Goal: Task Accomplishment & Management: Manage account settings

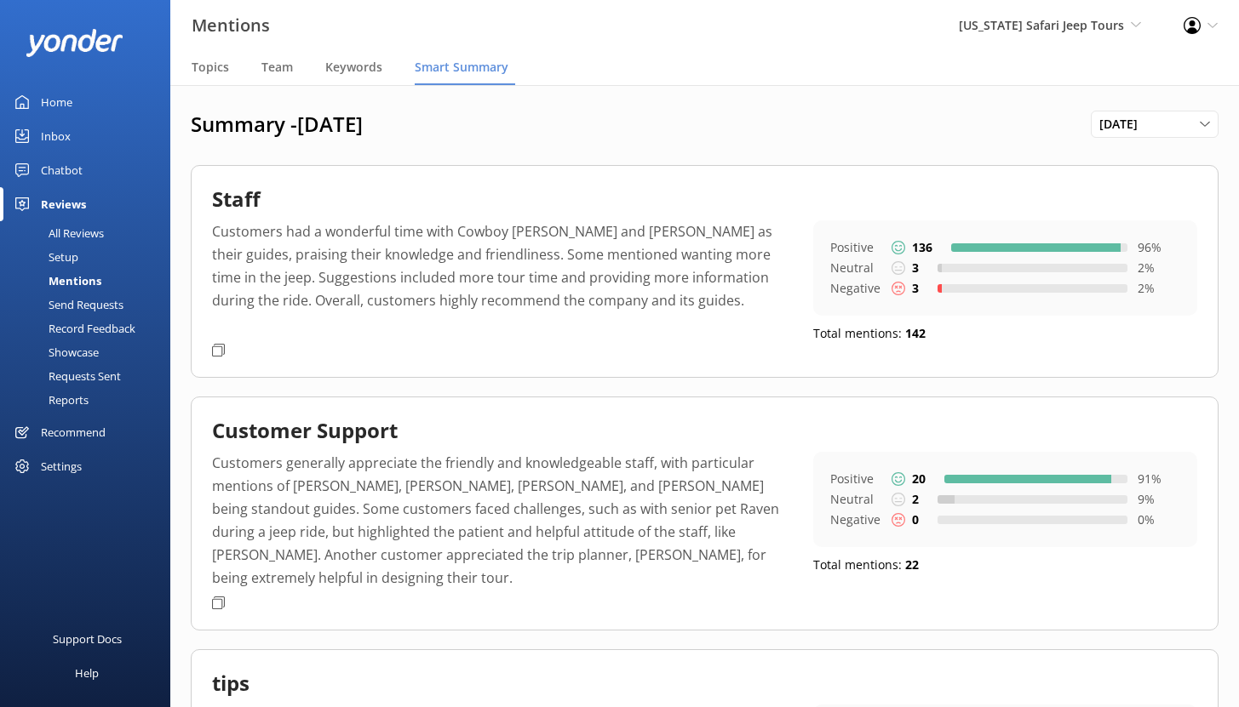
click at [51, 100] on div "Home" at bounding box center [56, 102] width 31 height 34
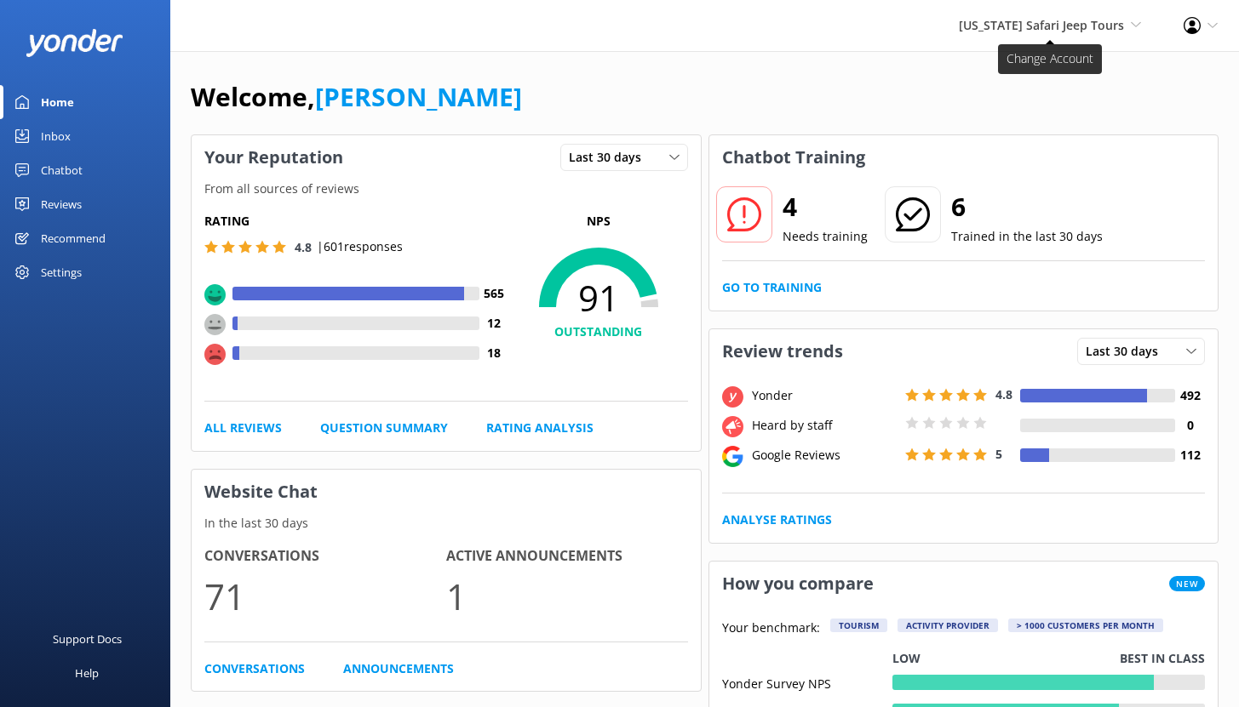
click at [1090, 31] on span "[US_STATE] Safari Jeep Tours" at bounding box center [1041, 25] width 165 height 16
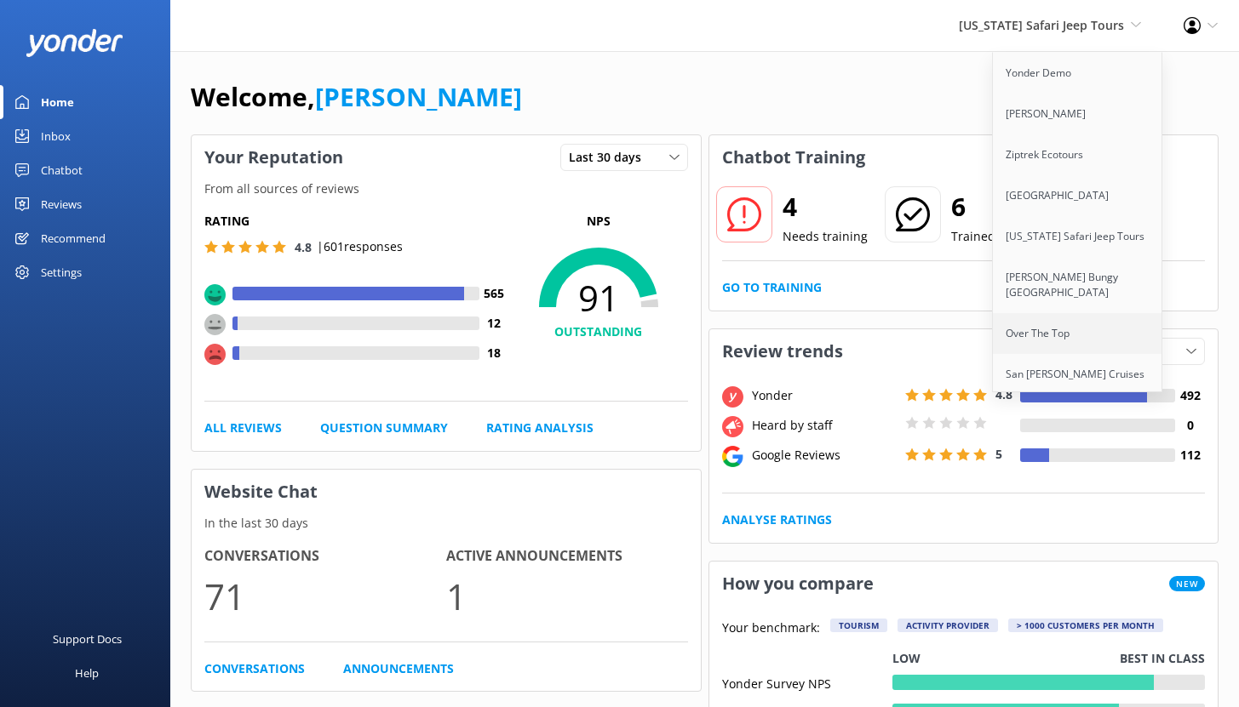
click at [1071, 334] on link "Over The Top" at bounding box center [1078, 333] width 170 height 41
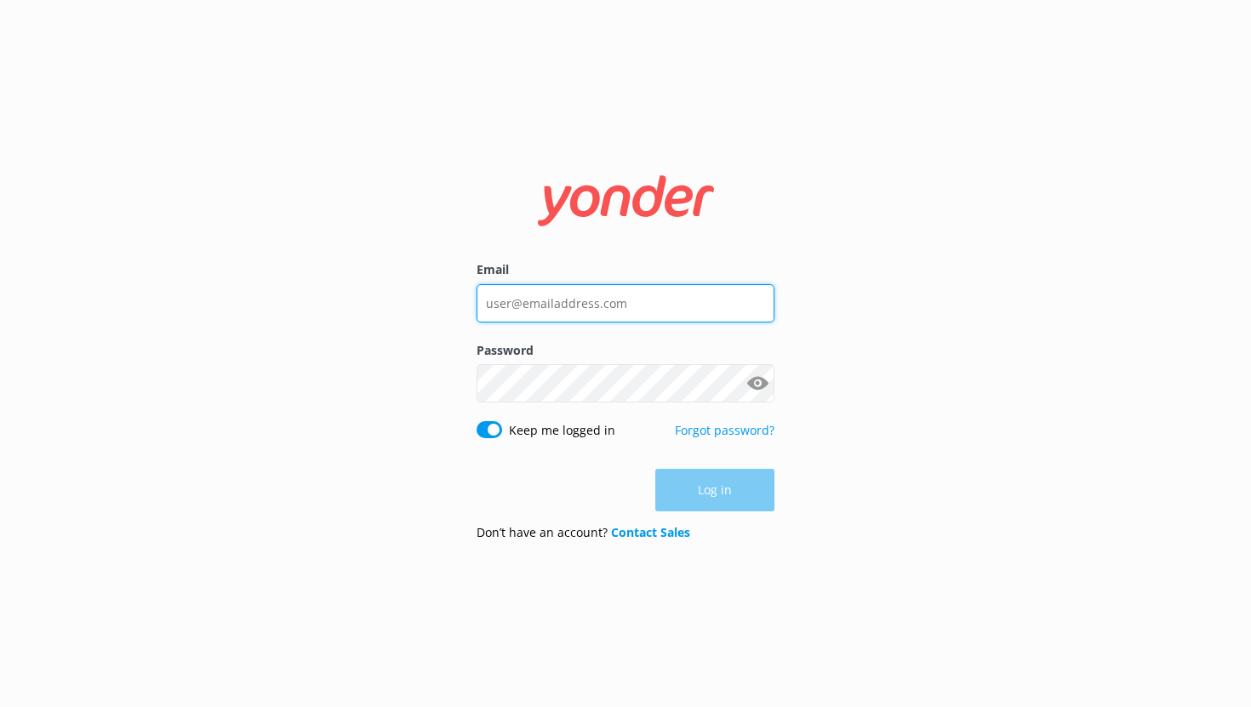
click at [583, 293] on input "Email" at bounding box center [626, 303] width 298 height 38
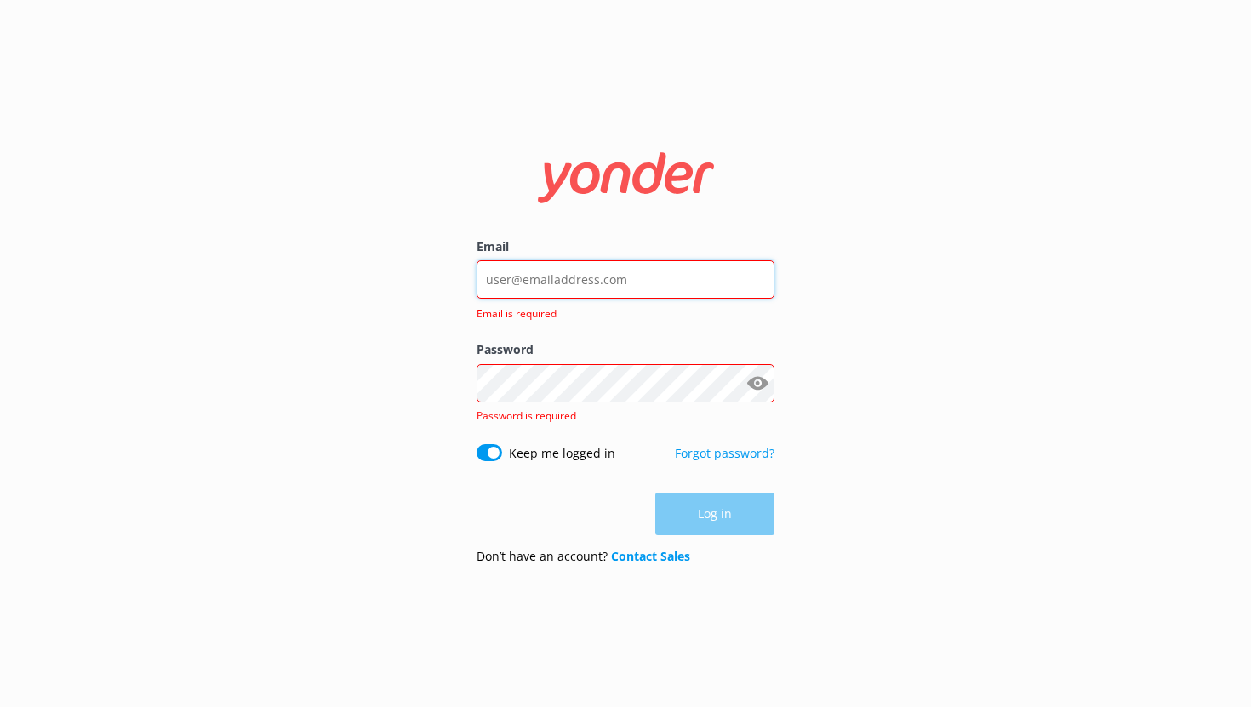
type input "[EMAIL_ADDRESS][DOMAIN_NAME]"
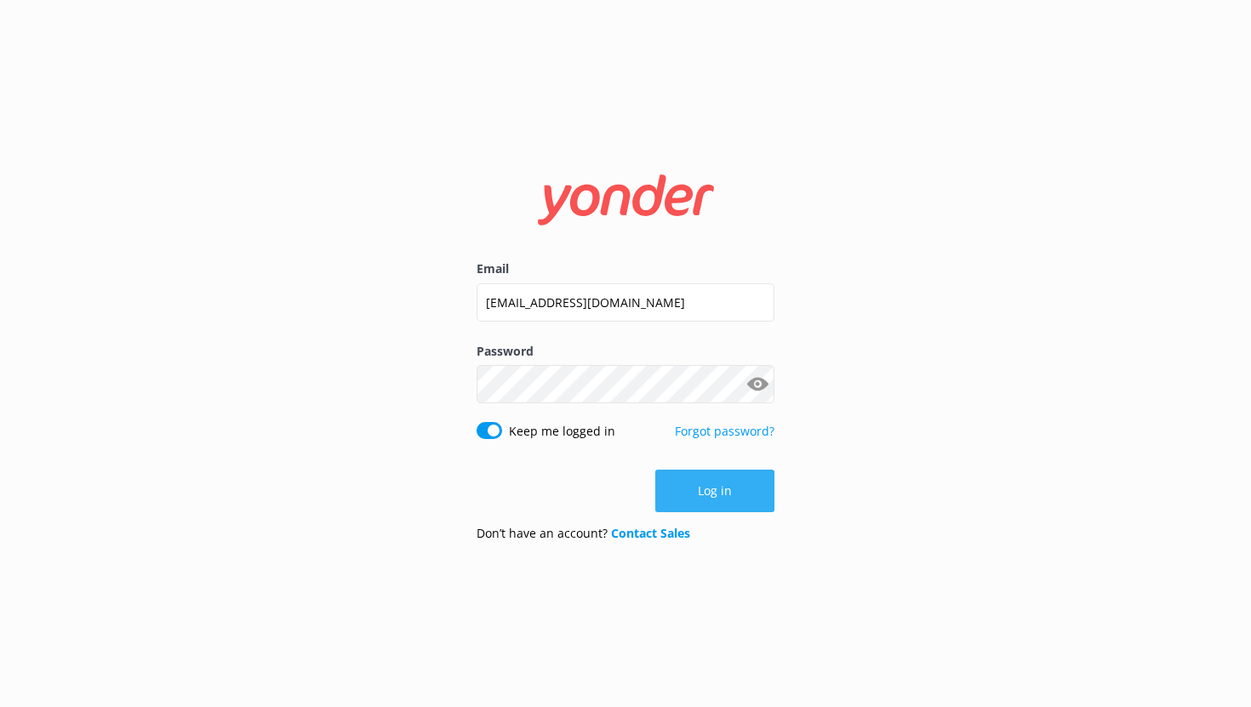
click at [736, 503] on button "Log in" at bounding box center [715, 491] width 119 height 43
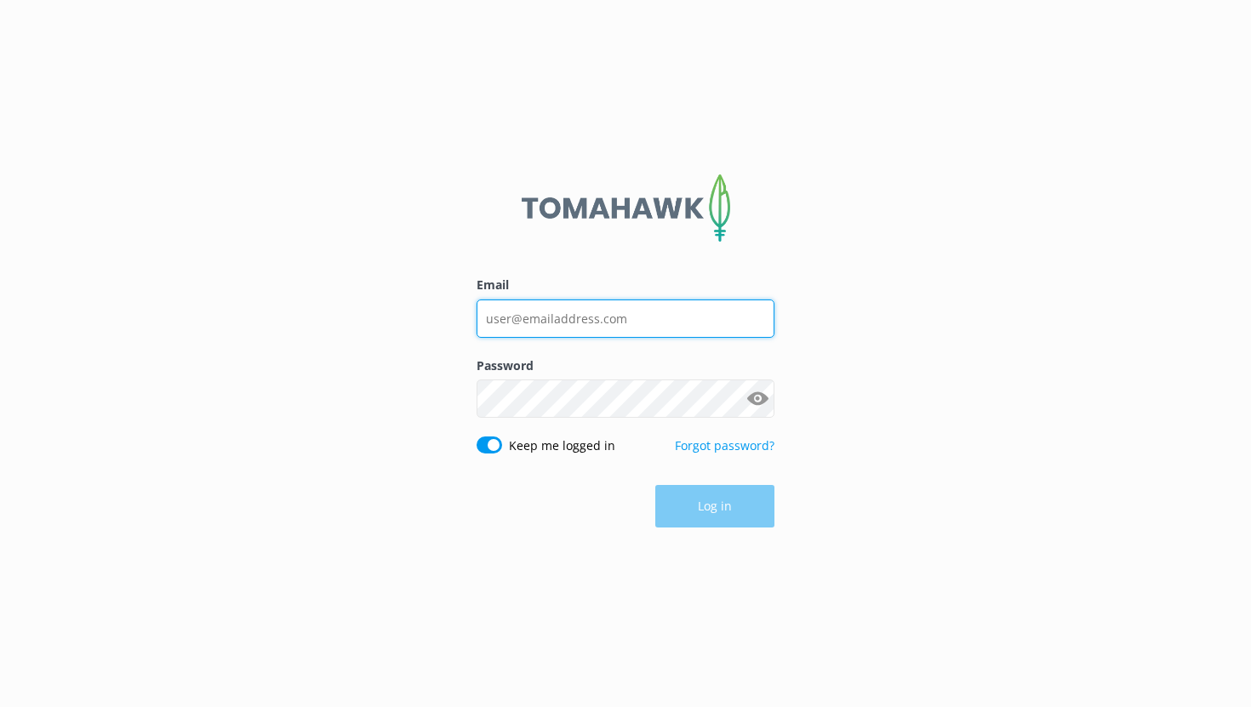
click at [582, 314] on input "Email" at bounding box center [626, 319] width 298 height 38
type input "noah@yonderhq.com"
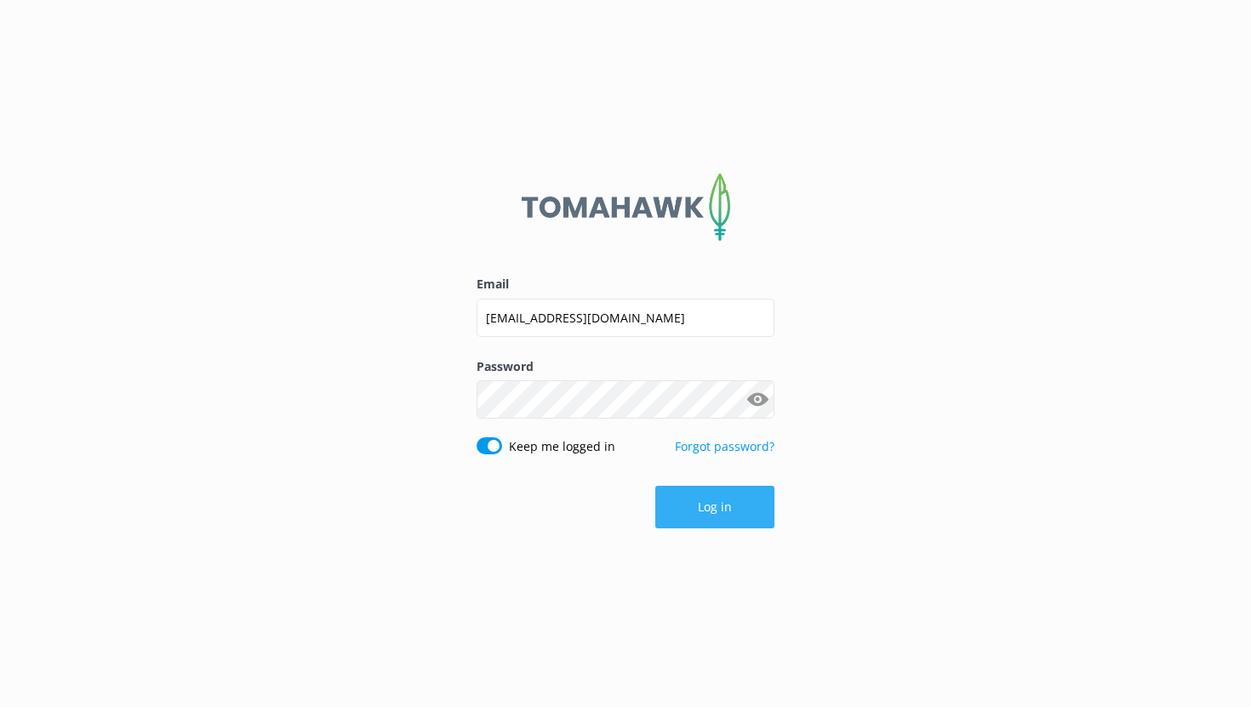
click at [705, 501] on button "Log in" at bounding box center [715, 507] width 119 height 43
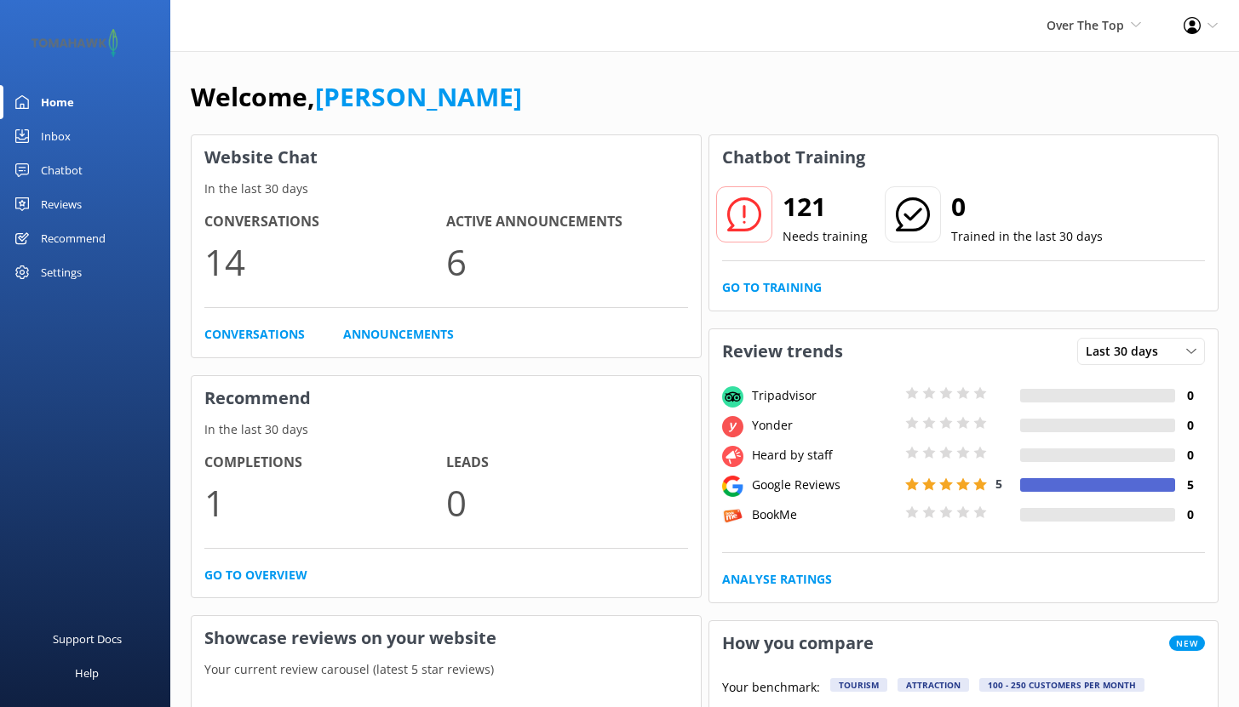
click at [60, 172] on div "Chatbot" at bounding box center [62, 170] width 42 height 34
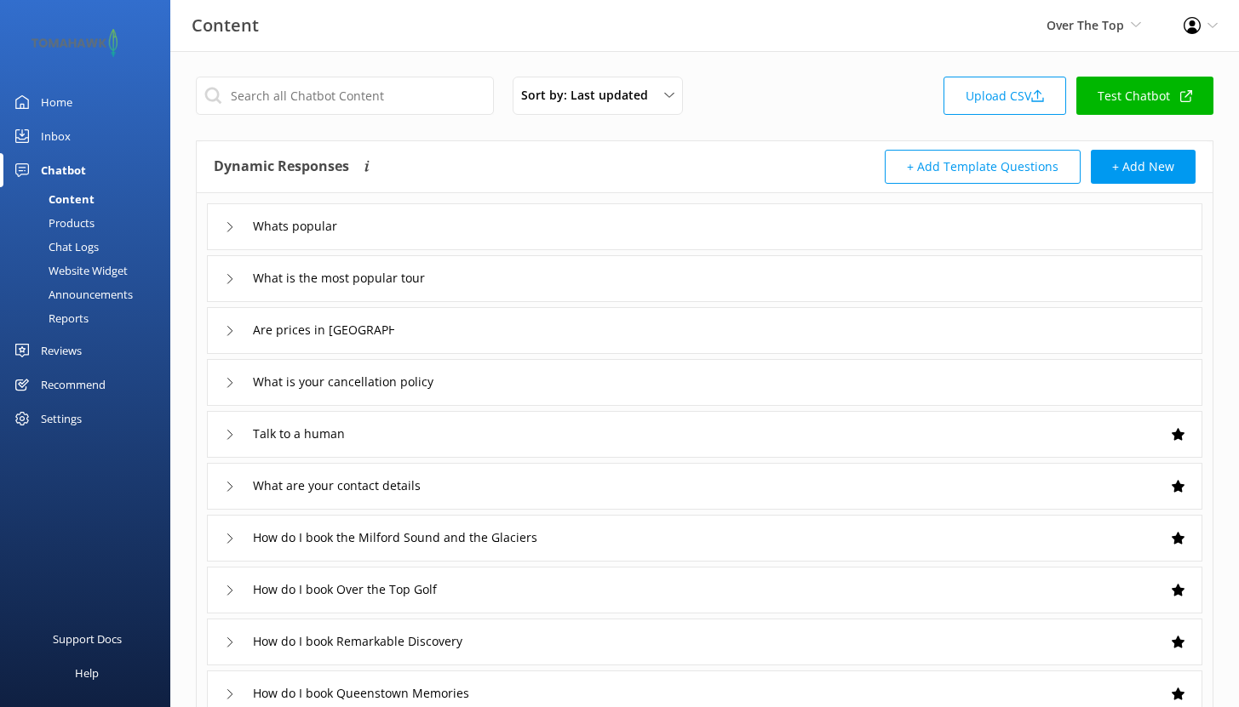
click at [65, 239] on div "Chat Logs" at bounding box center [54, 247] width 89 height 24
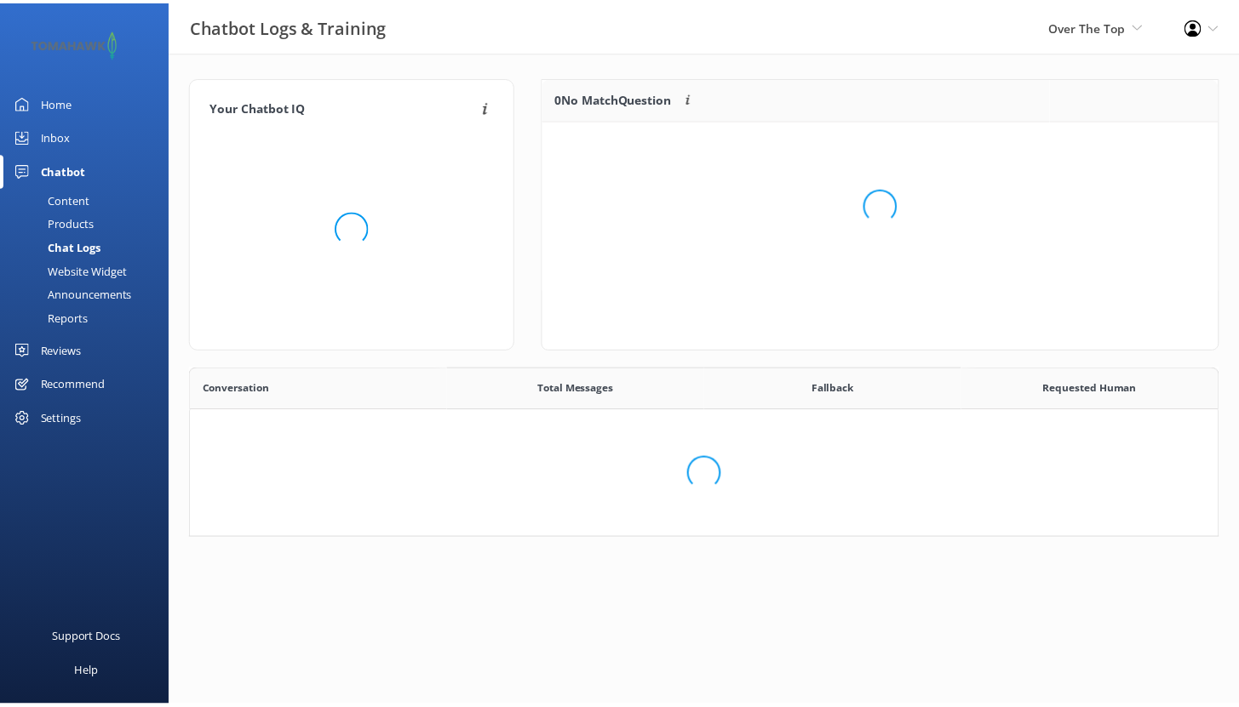
scroll to position [201, 661]
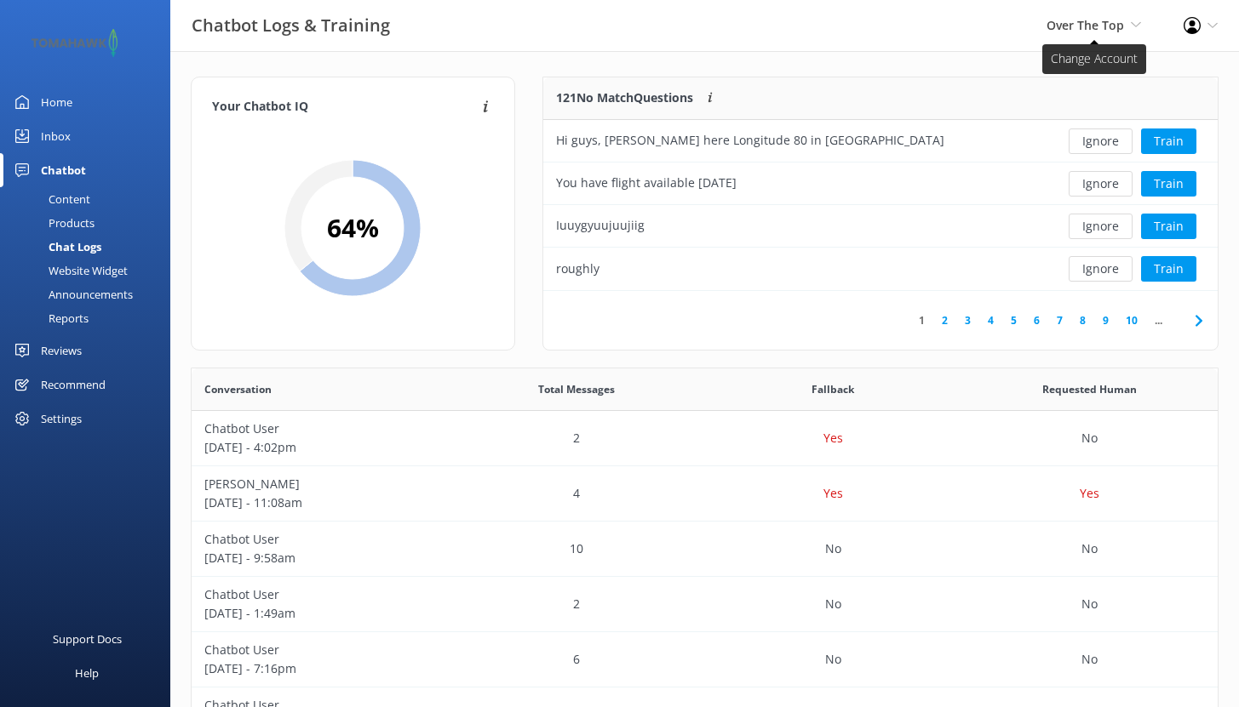
click at [1113, 17] on span "Over The Top" at bounding box center [1084, 25] width 77 height 16
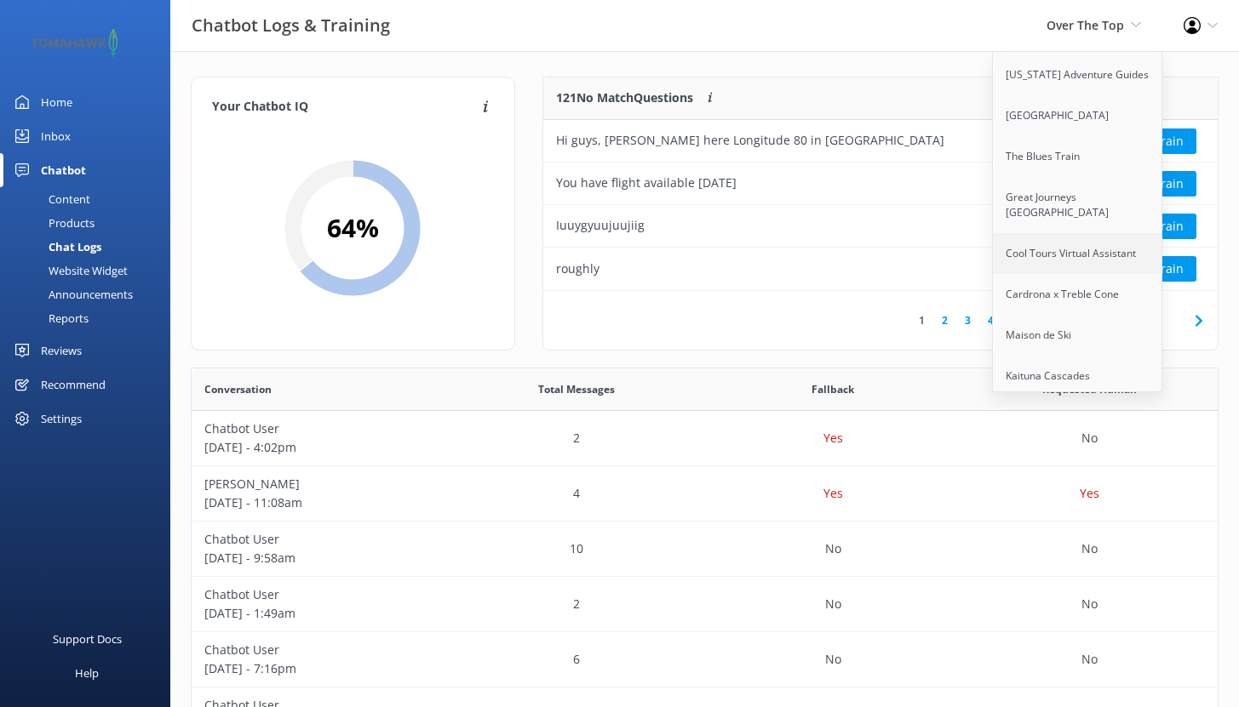
scroll to position [341, 0]
click at [1074, 363] on link "Kaituna Cascades" at bounding box center [1078, 376] width 170 height 41
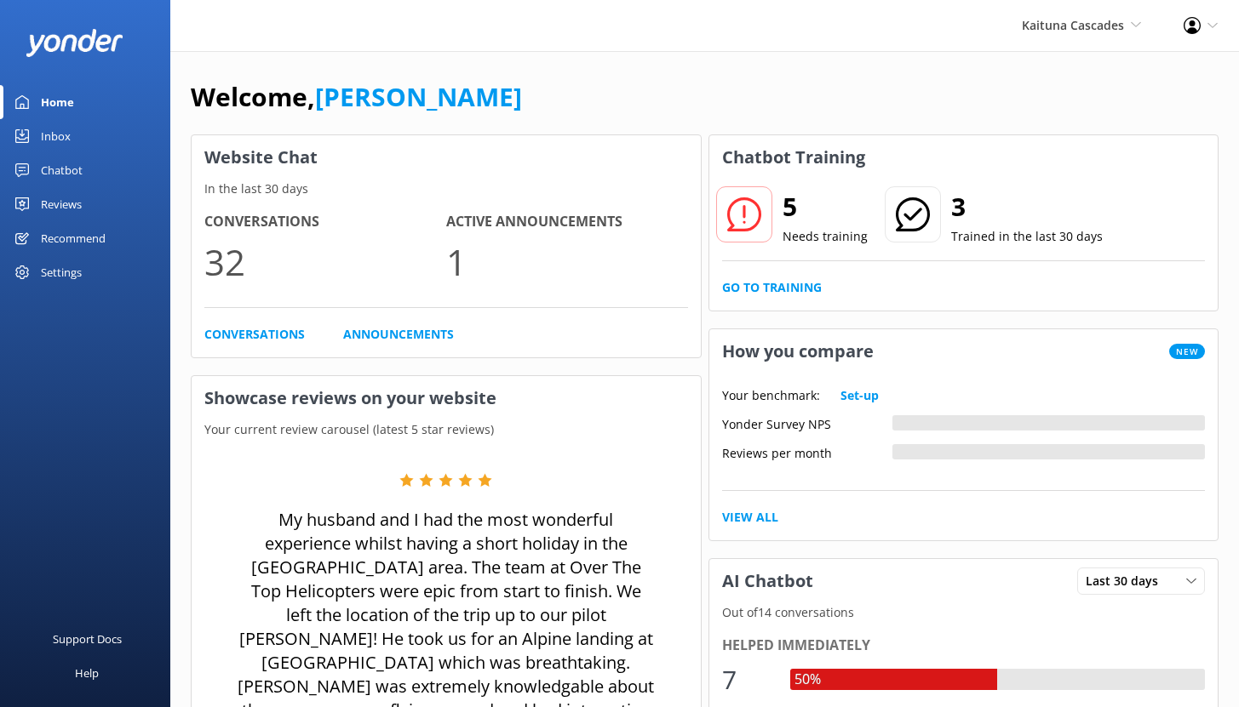
click at [61, 164] on div "Chatbot" at bounding box center [62, 170] width 42 height 34
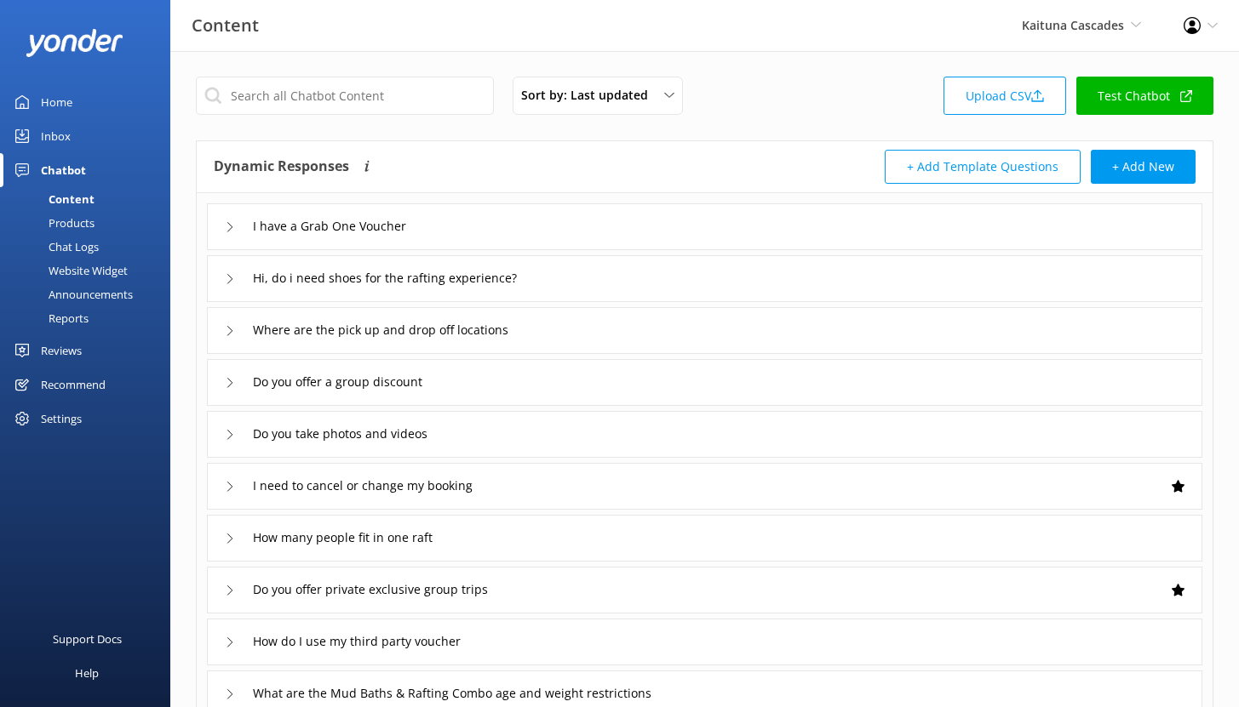
click at [99, 233] on link "Products" at bounding box center [90, 223] width 160 height 24
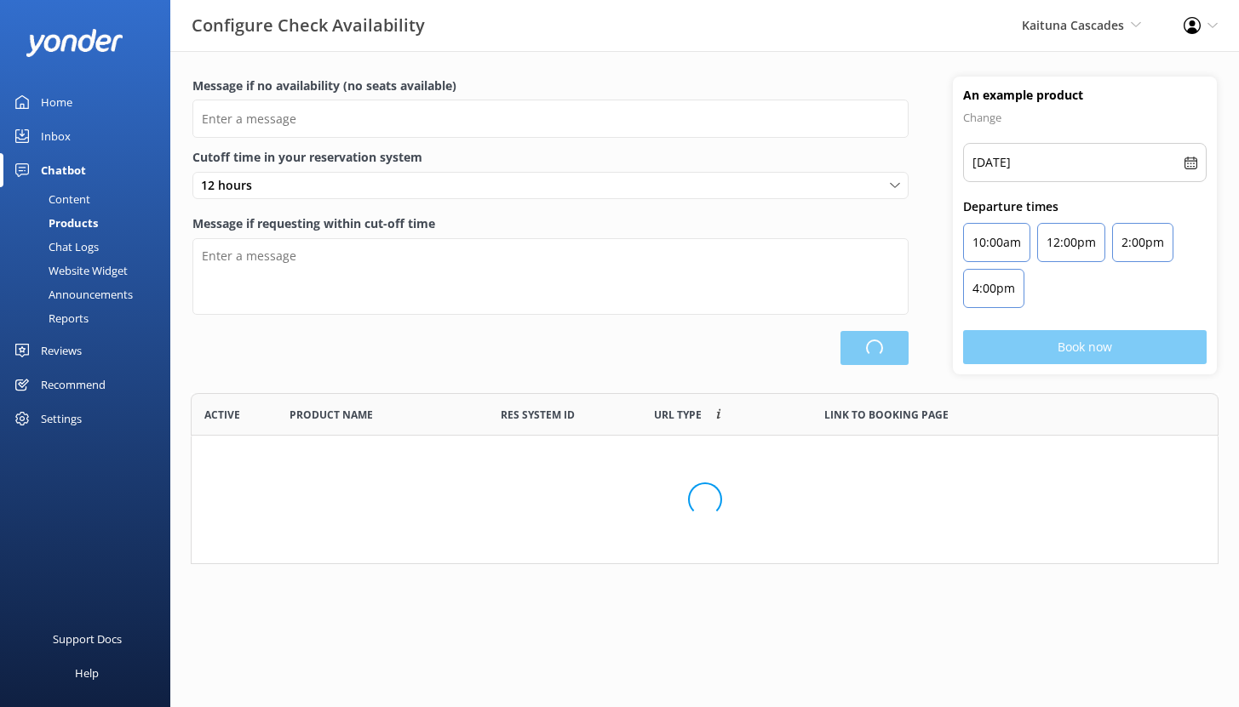
type input "There are no seats available, please check an alternative day"
type textarea "Our online booking system closes {hours} prior to departure. Please contact us …"
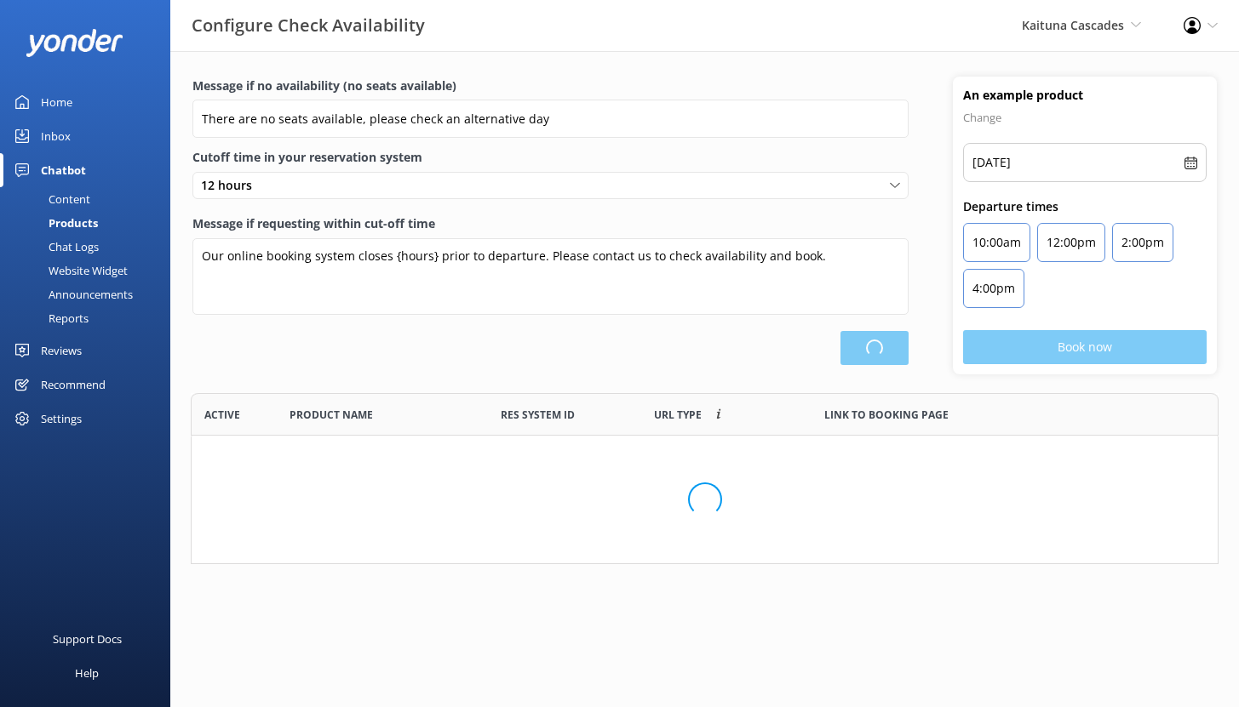
scroll to position [358, 1015]
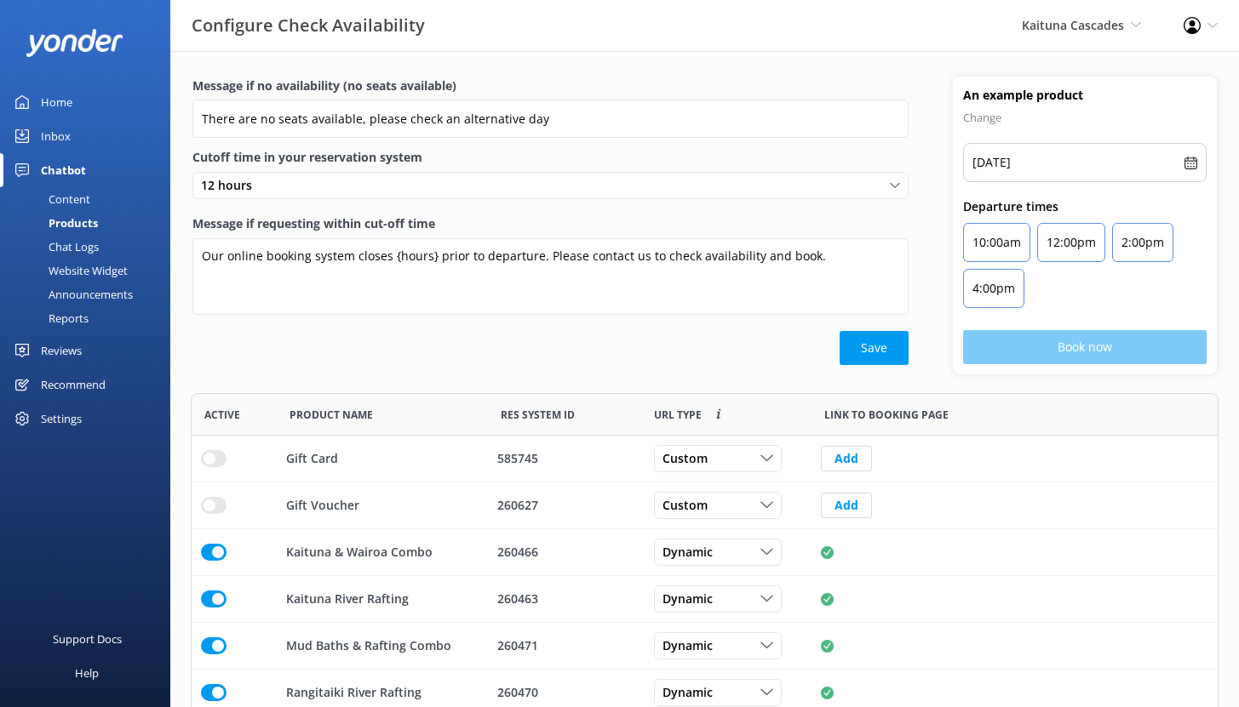
click at [91, 251] on div "Chat Logs" at bounding box center [54, 247] width 89 height 24
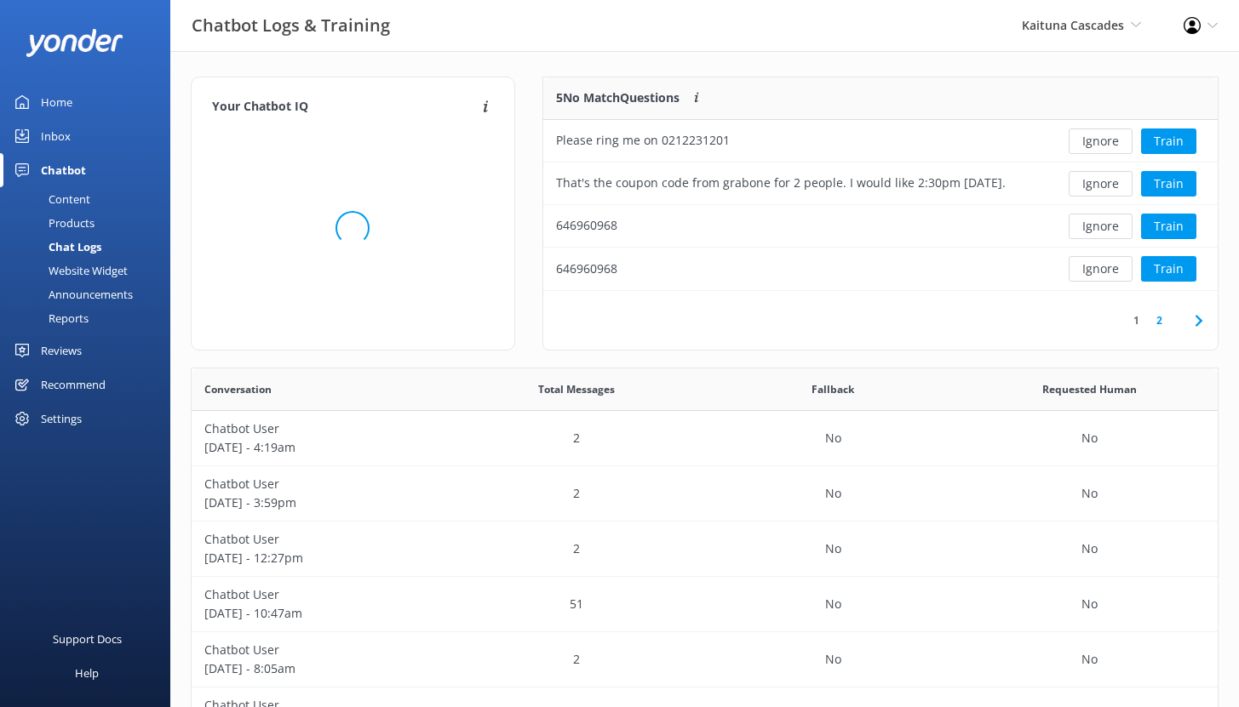
scroll to position [584, 1013]
click at [72, 314] on div "Reports" at bounding box center [49, 318] width 78 height 24
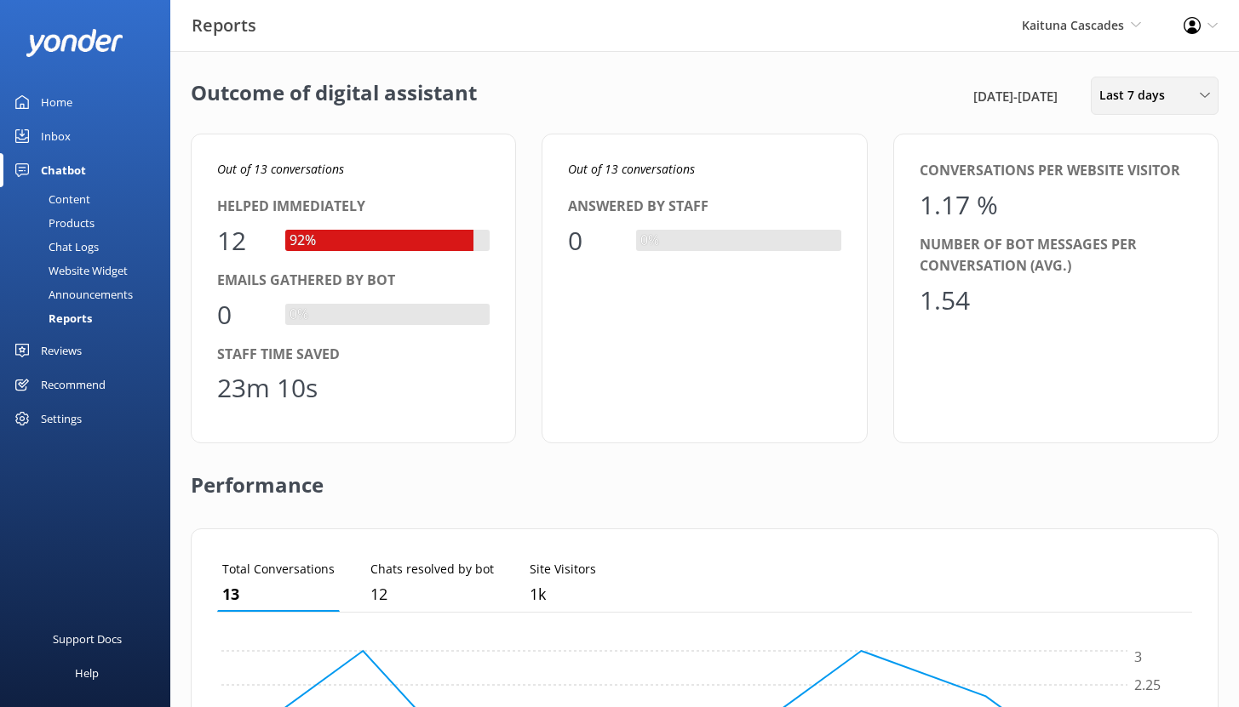
click at [1183, 89] on div "Last 7 days" at bounding box center [1154, 95] width 119 height 19
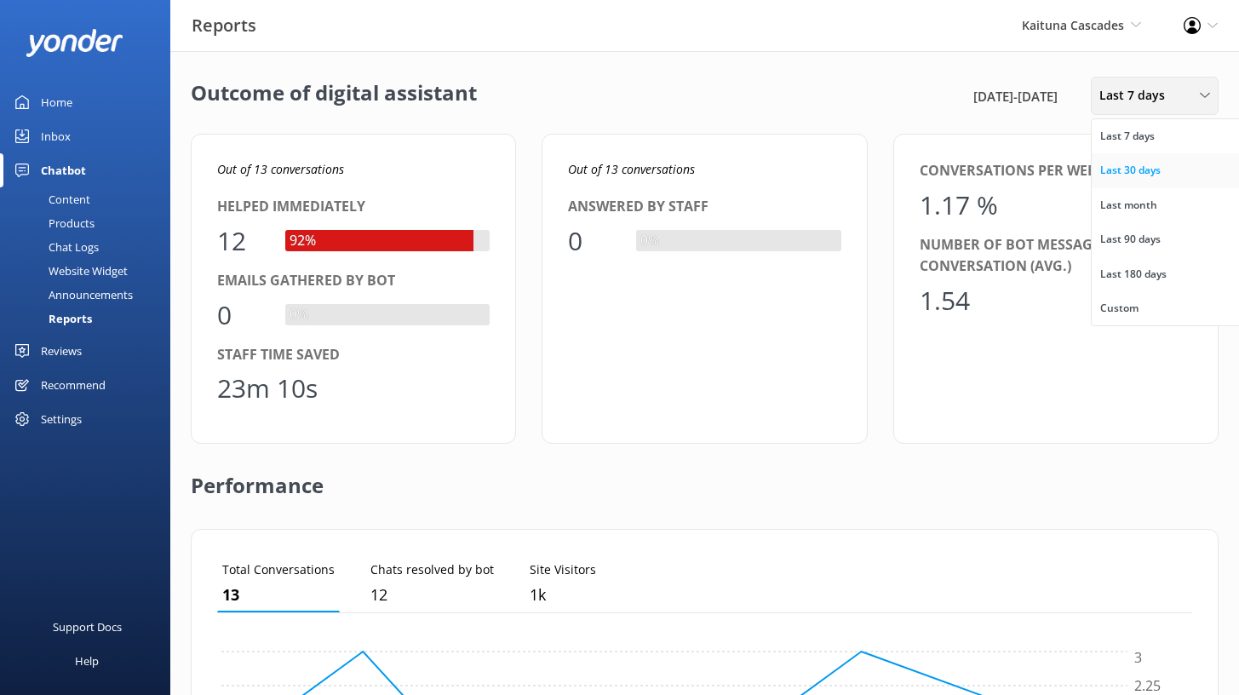
click at [1134, 175] on div "Last 30 days" at bounding box center [1130, 170] width 60 height 17
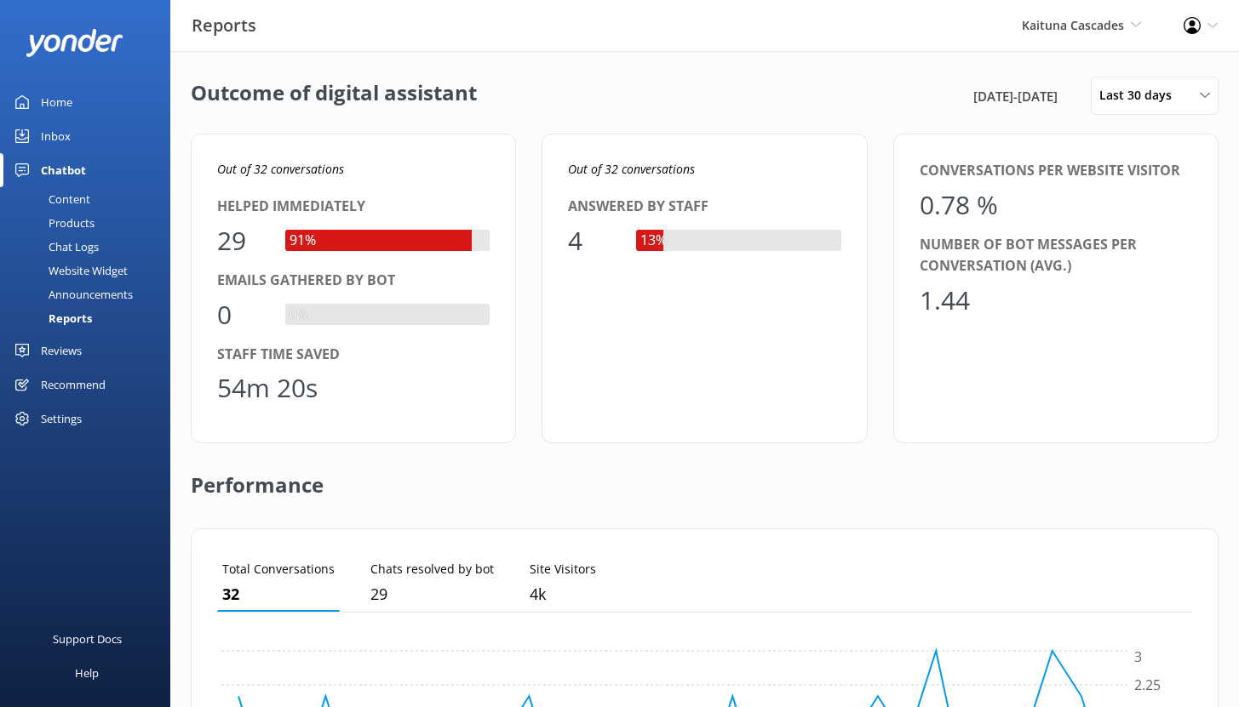
click at [52, 100] on div "Home" at bounding box center [56, 102] width 31 height 34
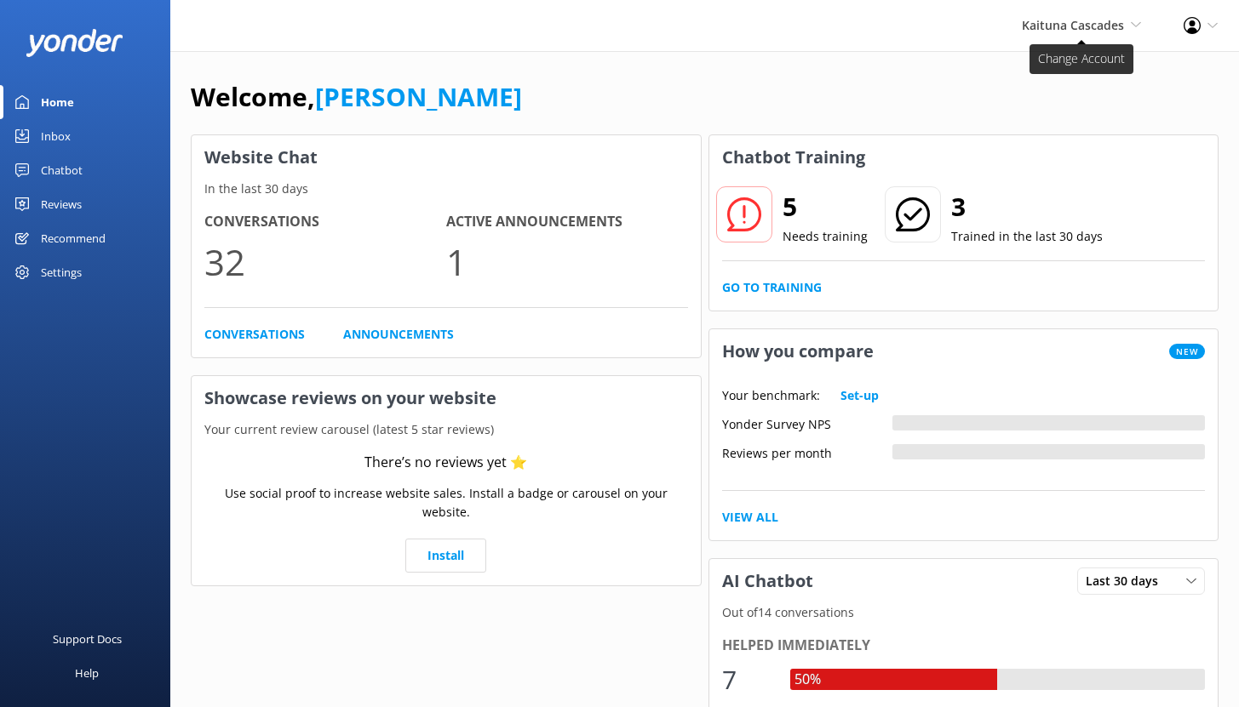
click at [1088, 29] on span "Kaituna Cascades" at bounding box center [1073, 25] width 102 height 16
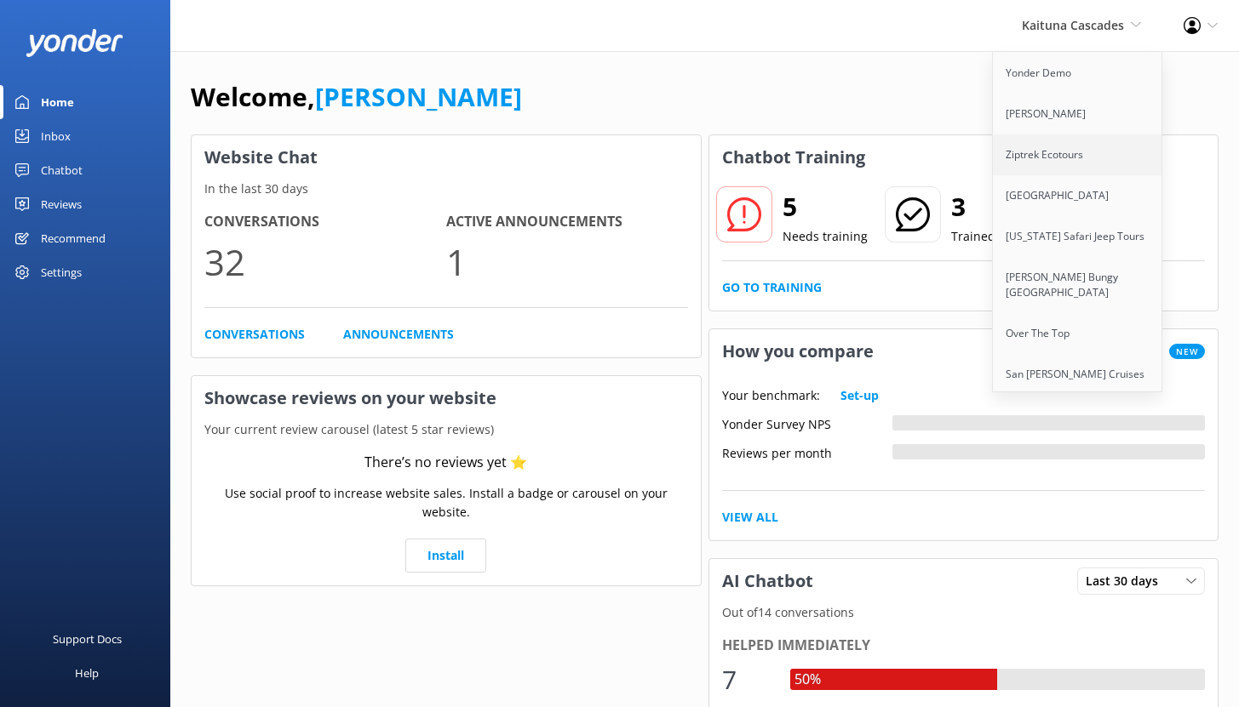
click at [1028, 148] on link "Ziptrek Ecotours" at bounding box center [1078, 155] width 170 height 41
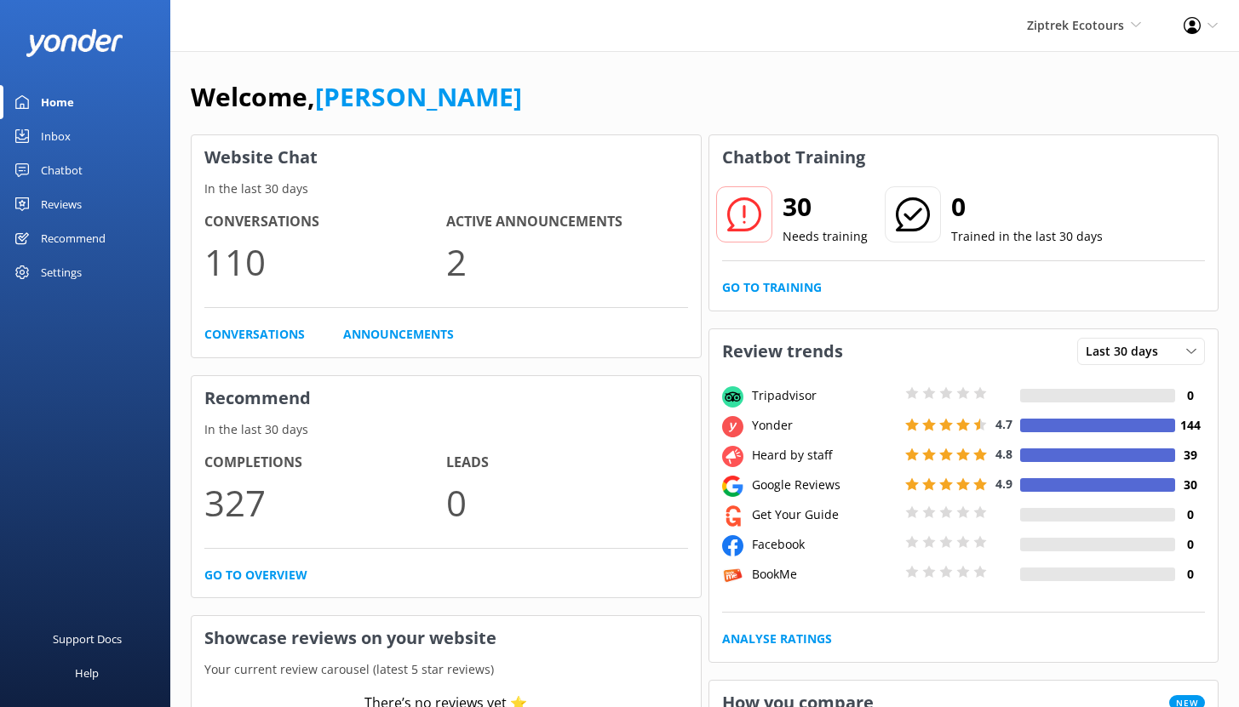
click at [72, 171] on div "Chatbot" at bounding box center [62, 170] width 42 height 34
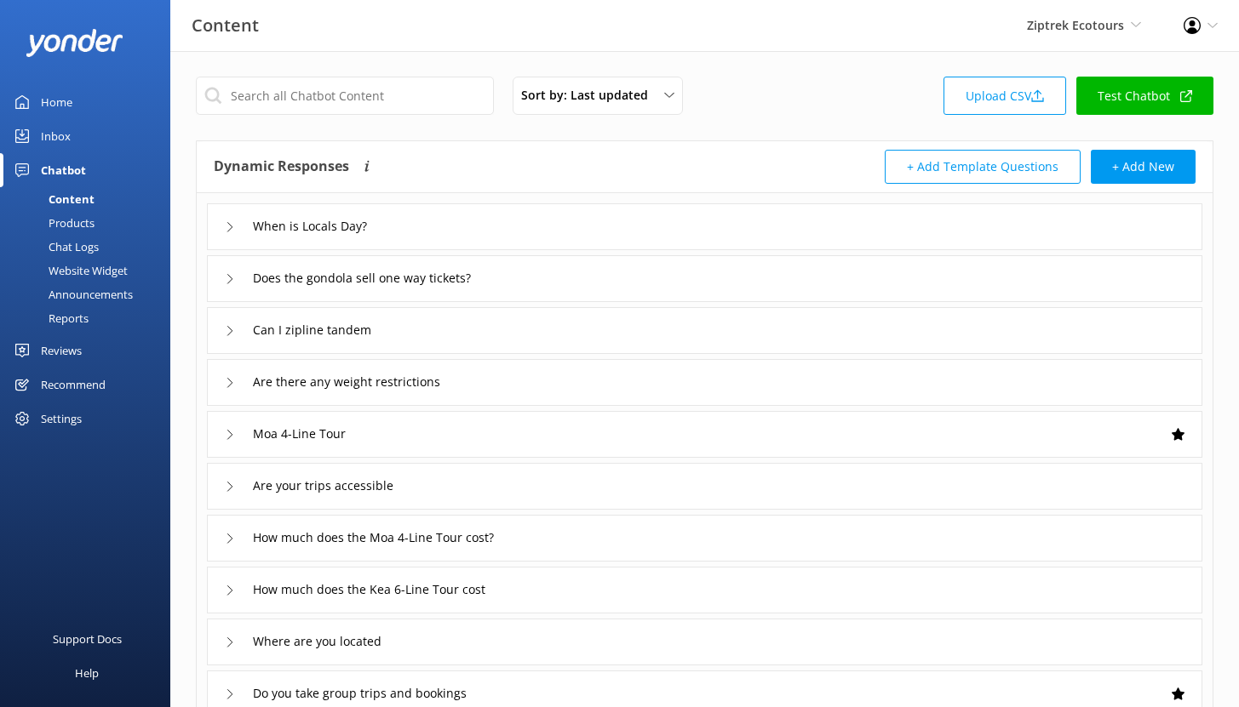
click at [79, 320] on div "Reports" at bounding box center [49, 318] width 78 height 24
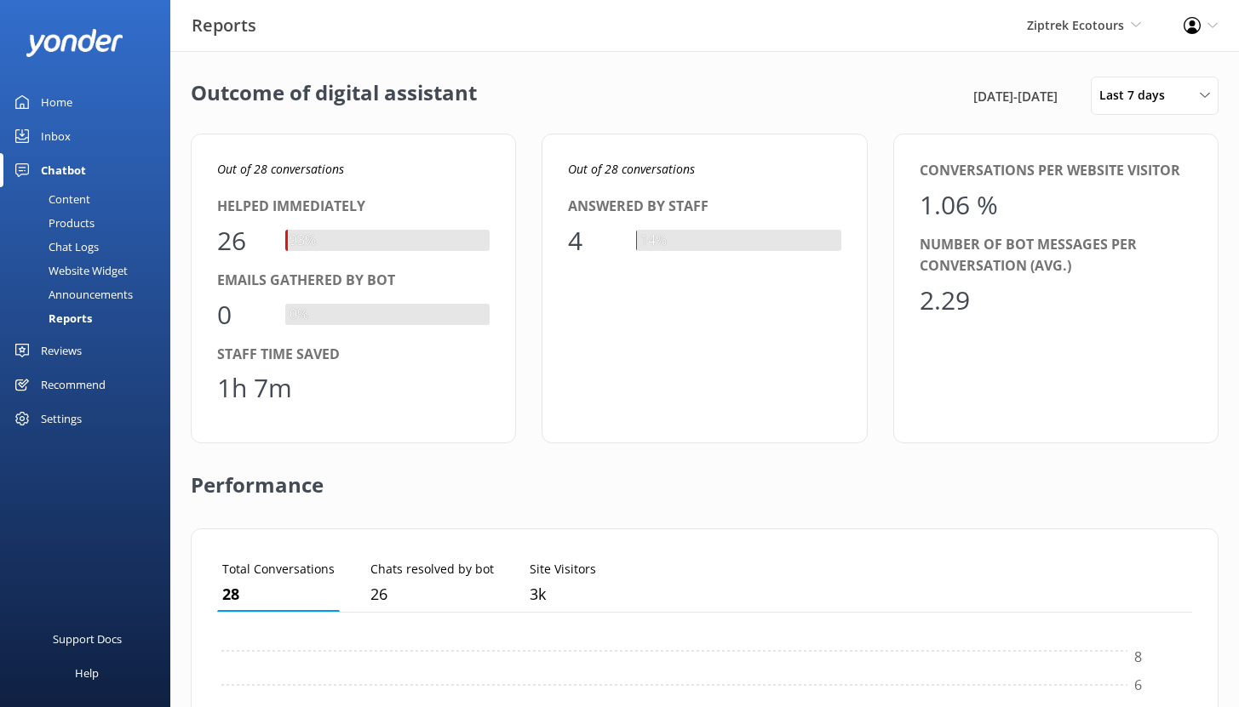
scroll to position [158, 962]
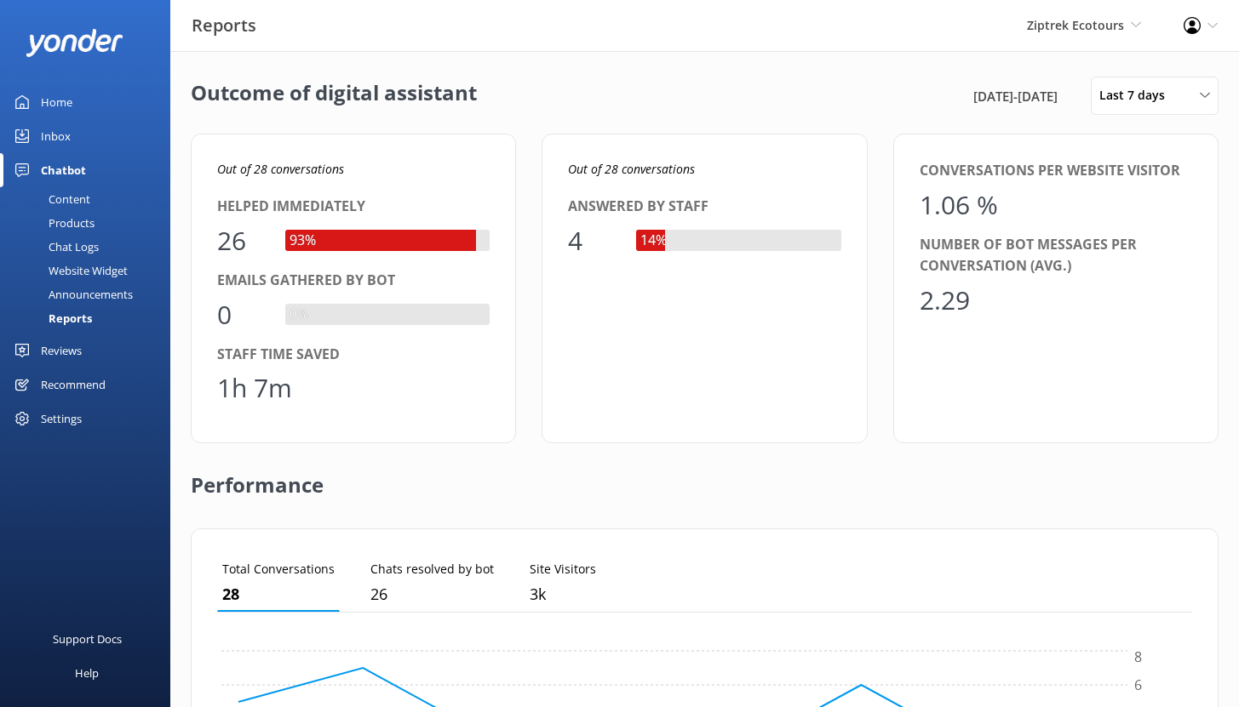
click at [52, 99] on div "Home" at bounding box center [56, 102] width 31 height 34
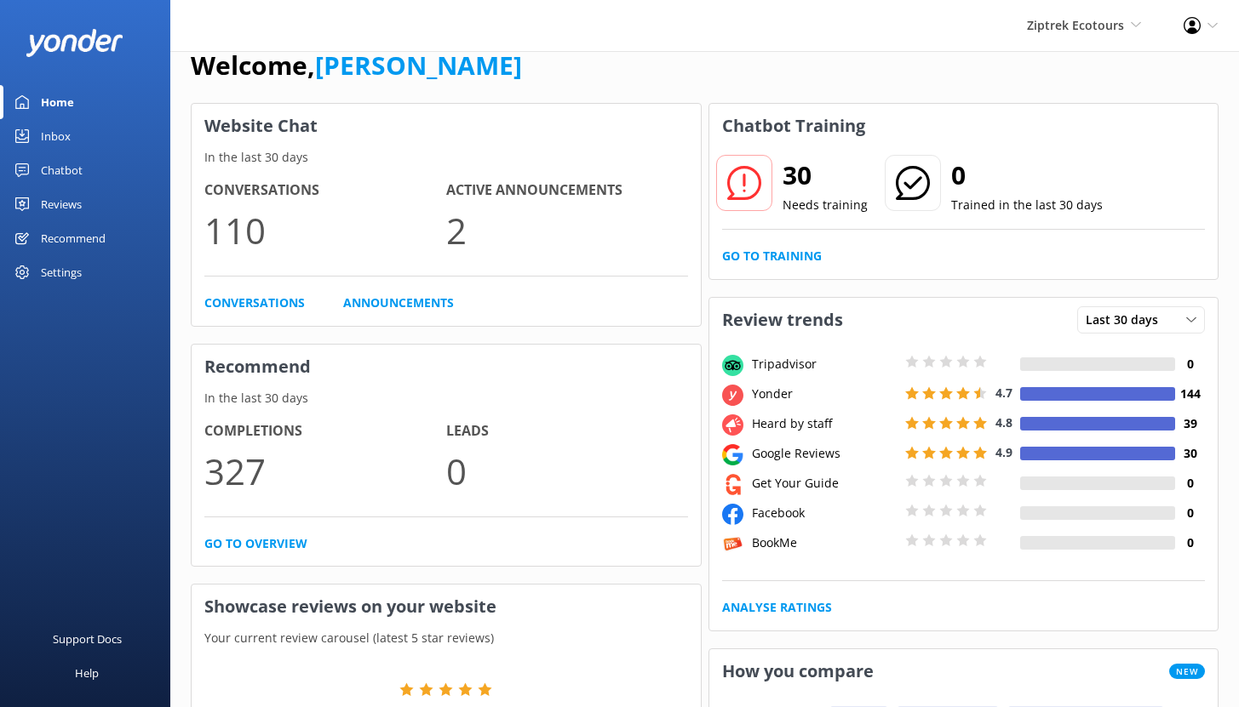
scroll to position [54, 0]
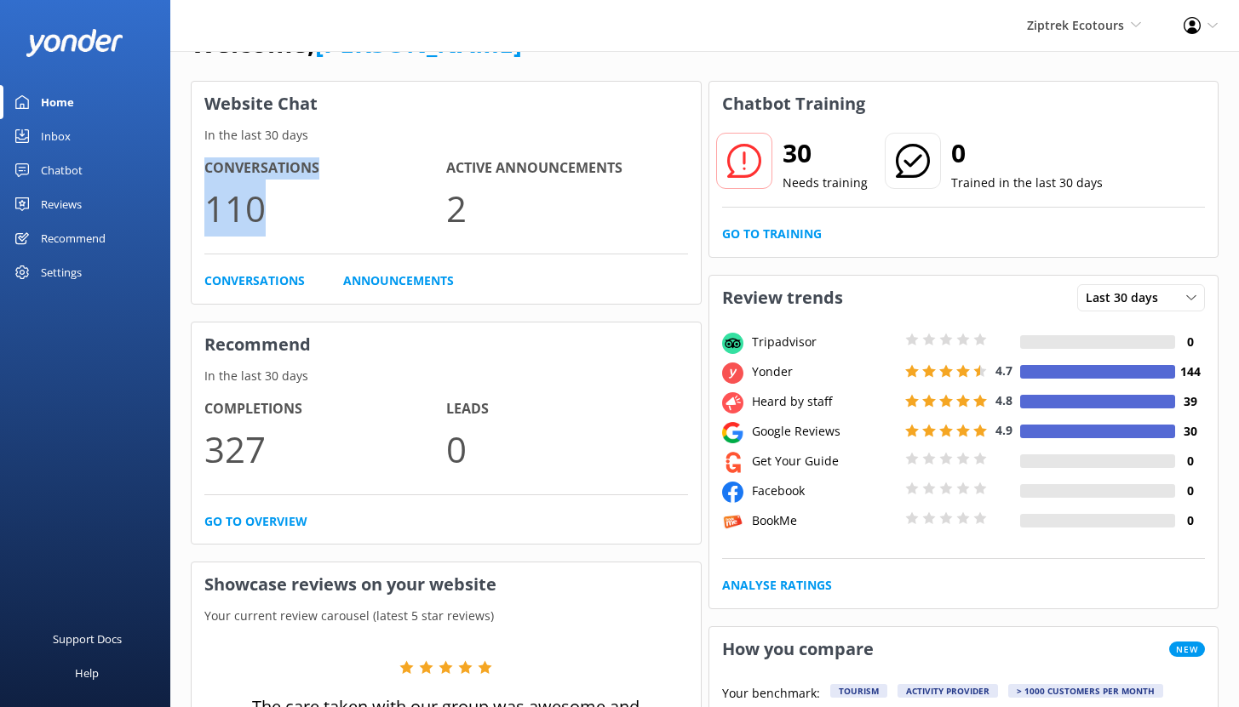
drag, startPoint x: 208, startPoint y: 169, endPoint x: 302, endPoint y: 244, distance: 120.6
click at [302, 244] on div "Conversations 110 Active Announcements 2" at bounding box center [446, 205] width 484 height 97
click at [486, 218] on p "2" at bounding box center [567, 208] width 242 height 57
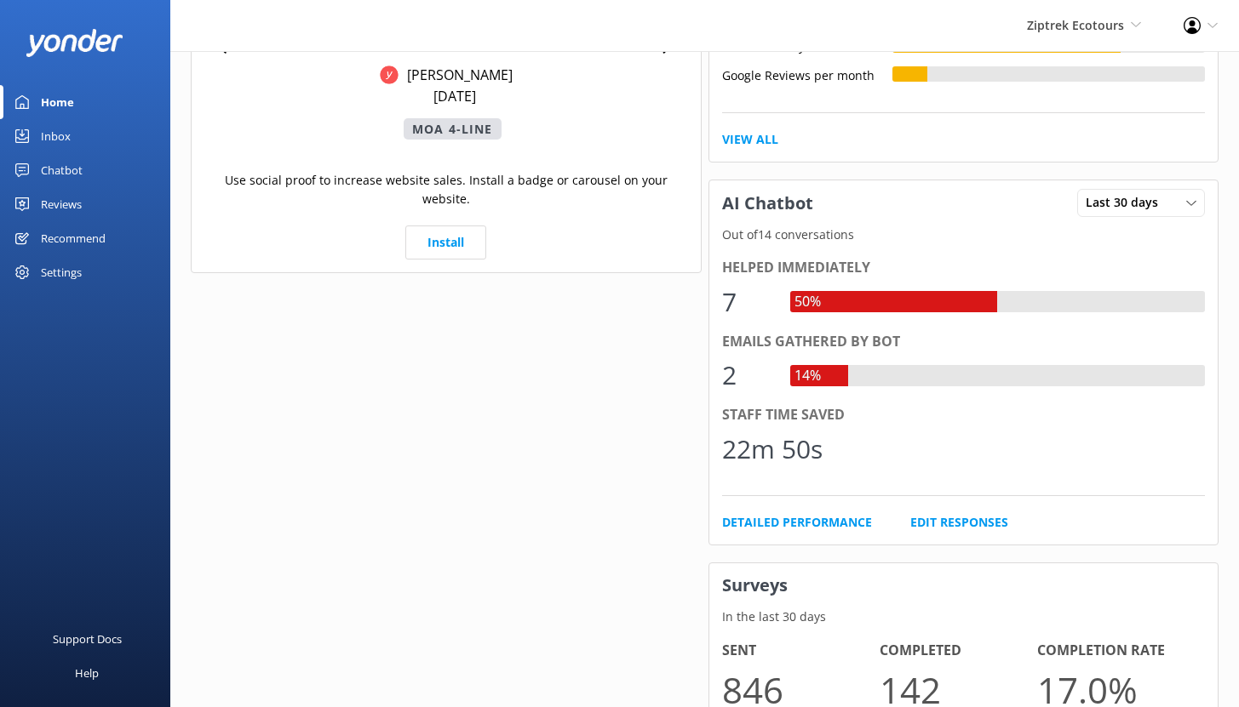
scroll to position [0, 0]
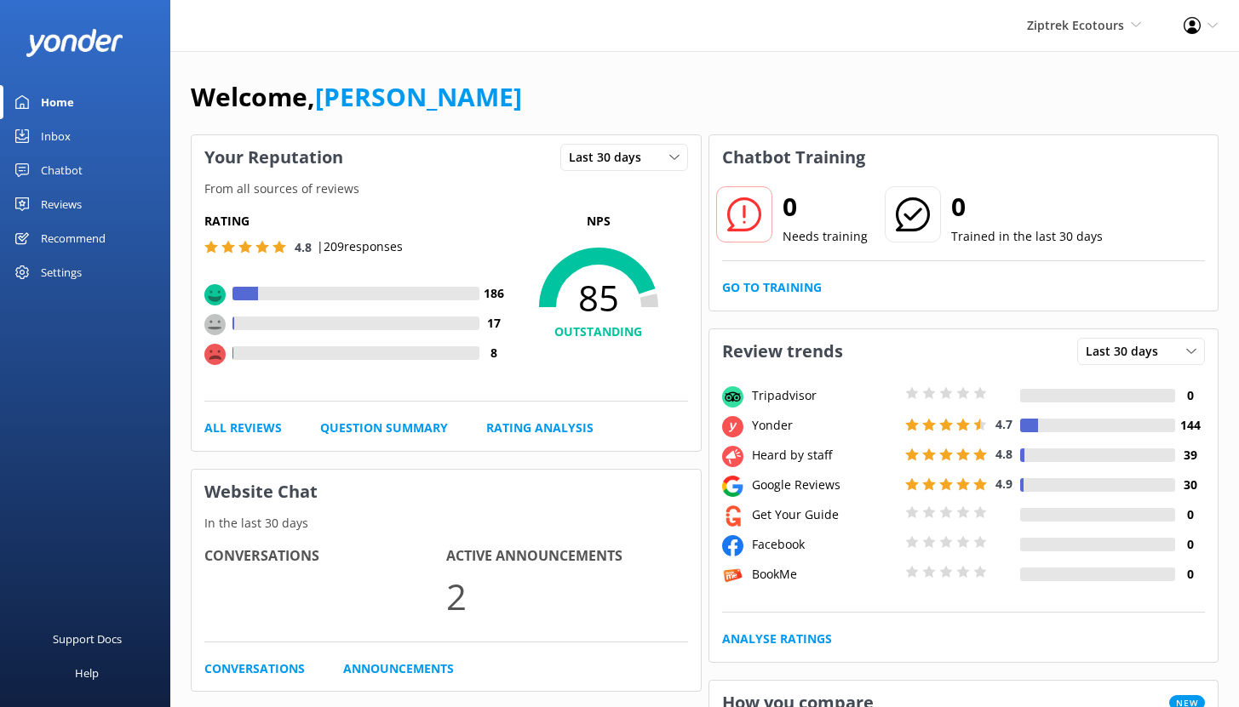
click at [54, 135] on div "Inbox" at bounding box center [56, 136] width 30 height 34
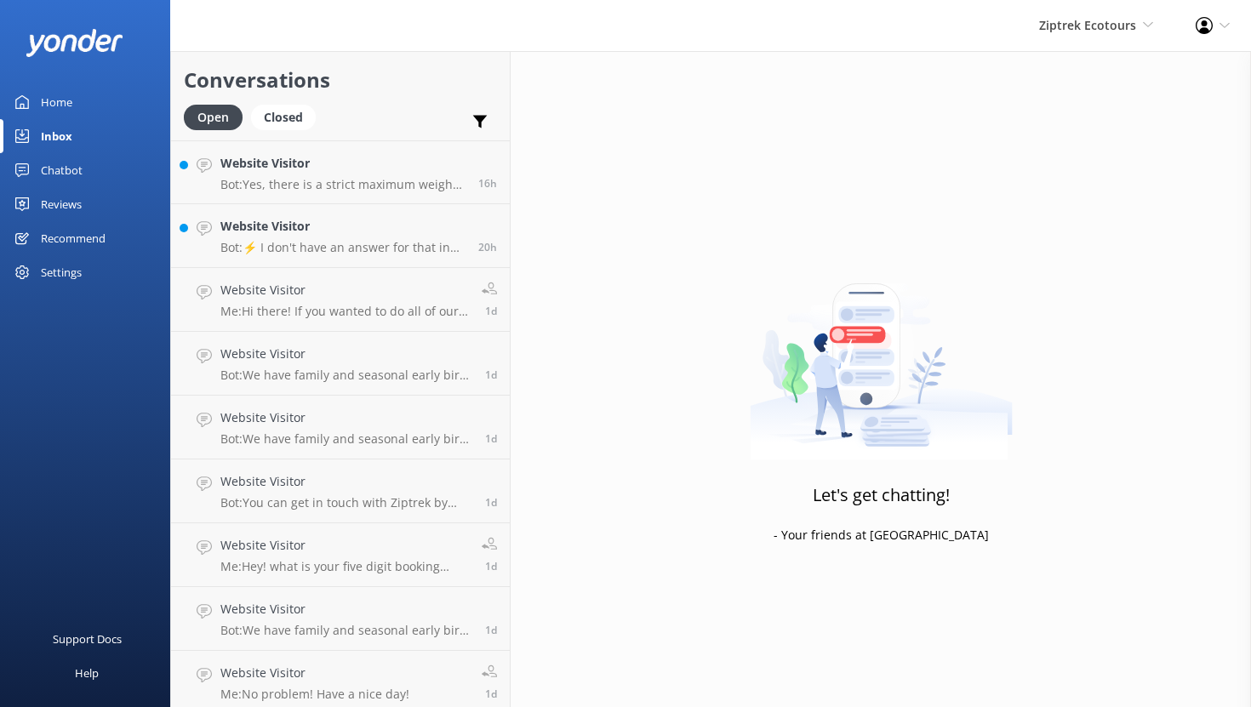
drag, startPoint x: 883, startPoint y: 707, endPoint x: 801, endPoint y: 707, distance: 81.7
click at [863, 707] on div "Let's get chatting! - Your friends at Yonder" at bounding box center [881, 404] width 741 height 707
click at [1108, 25] on span "Ziptrek Ecotours" at bounding box center [1087, 25] width 97 height 16
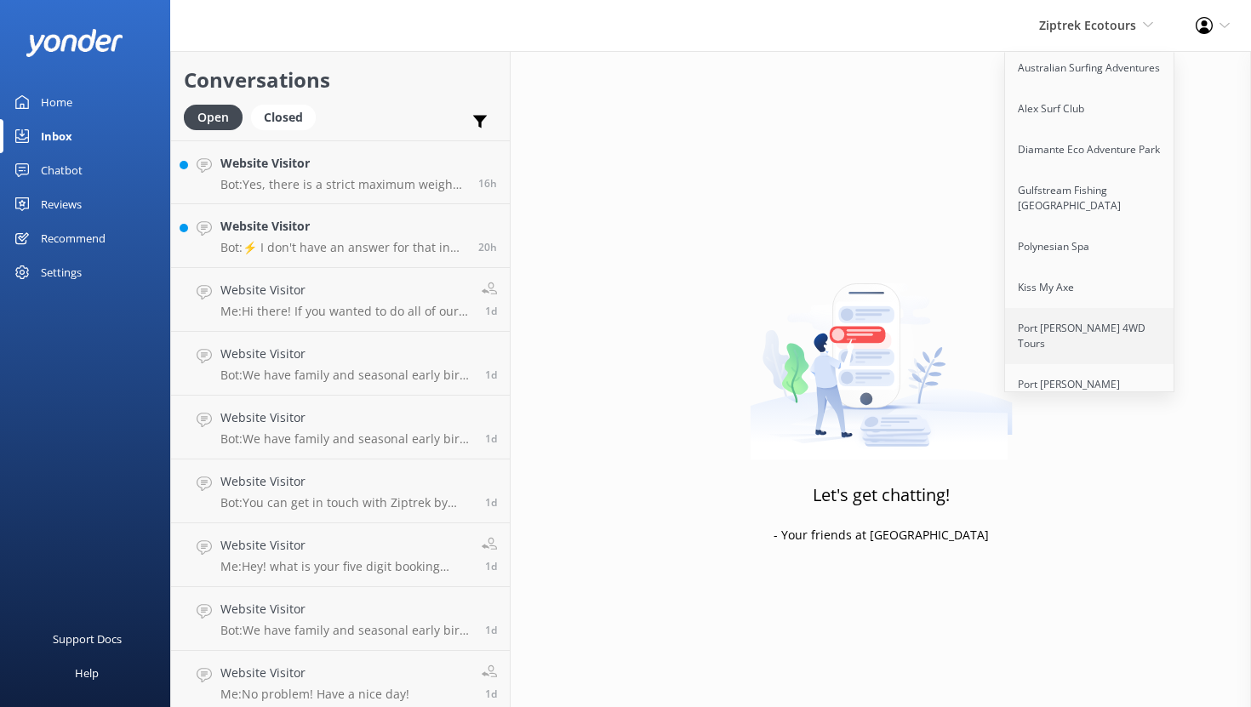
scroll to position [821, 0]
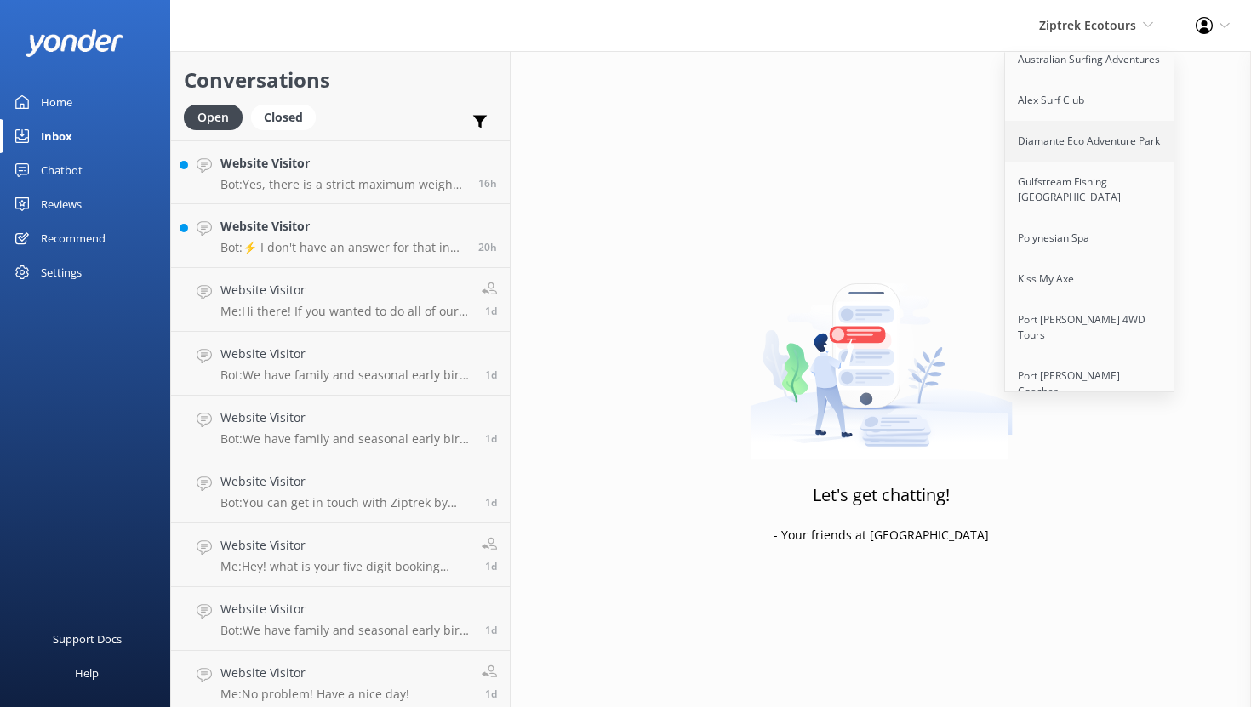
click at [1072, 130] on link "Diamante Eco Adventure Park" at bounding box center [1090, 141] width 170 height 41
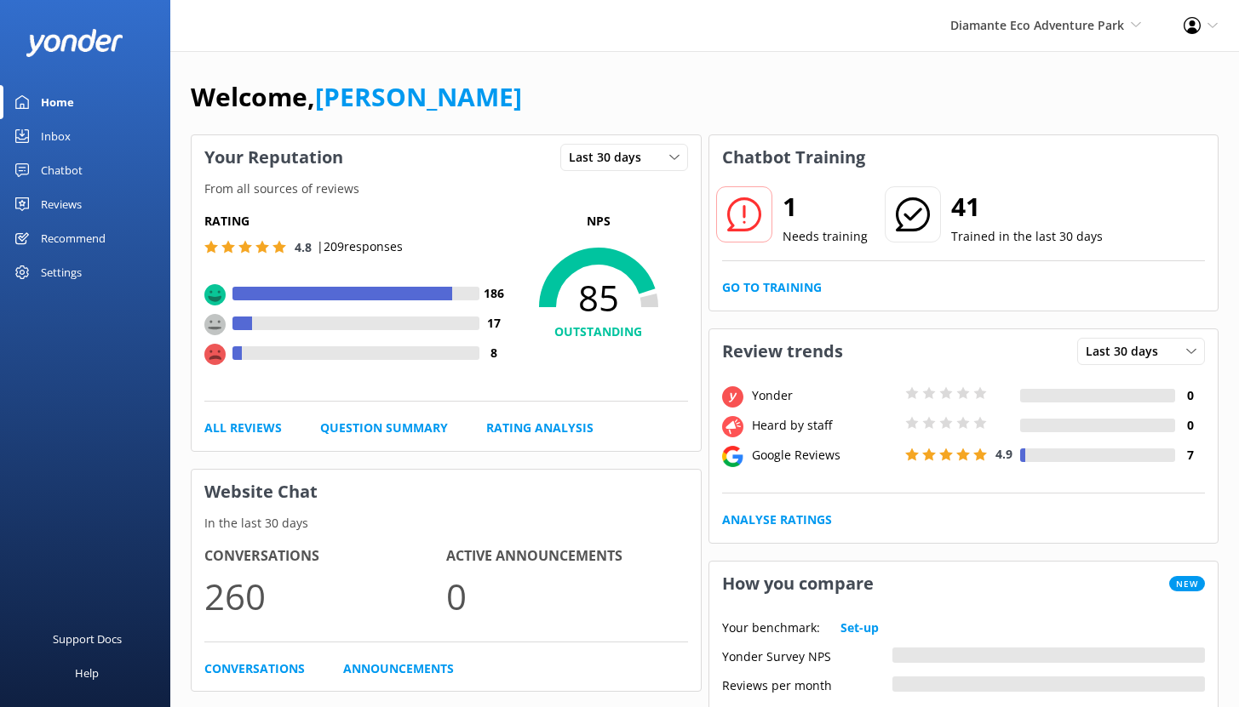
click at [54, 145] on div "Inbox" at bounding box center [56, 136] width 30 height 34
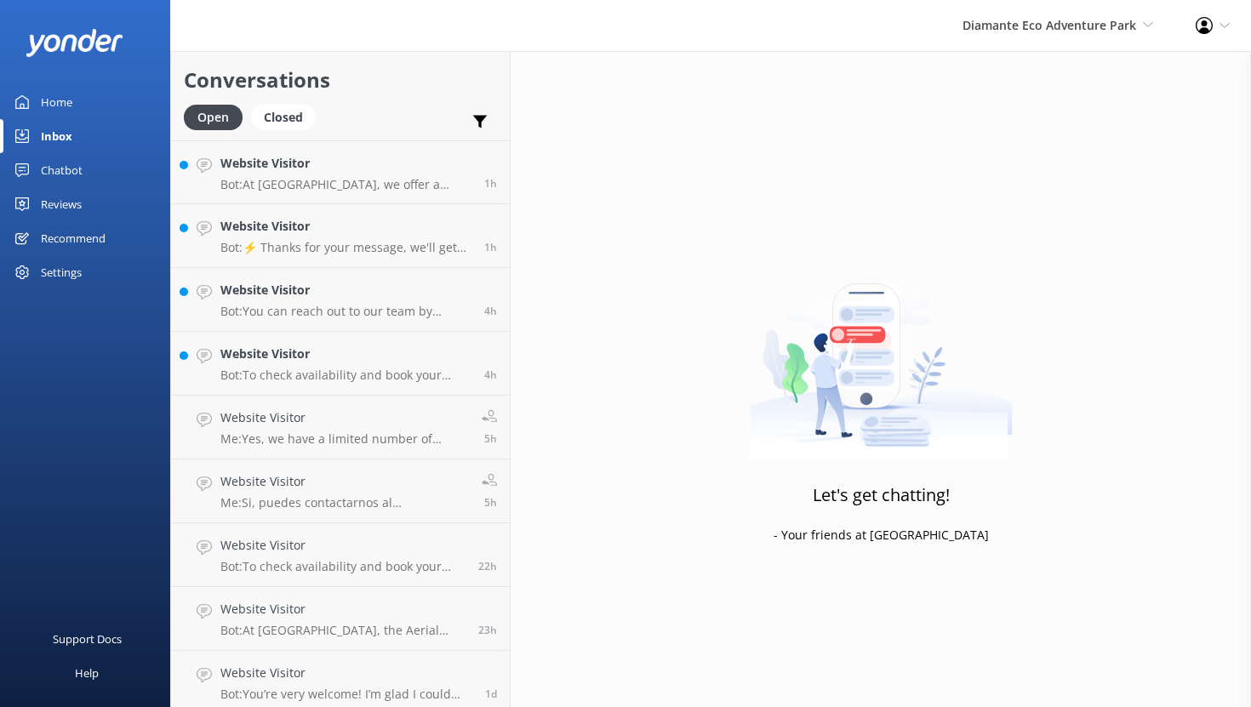
click at [54, 170] on div "Chatbot" at bounding box center [62, 170] width 42 height 34
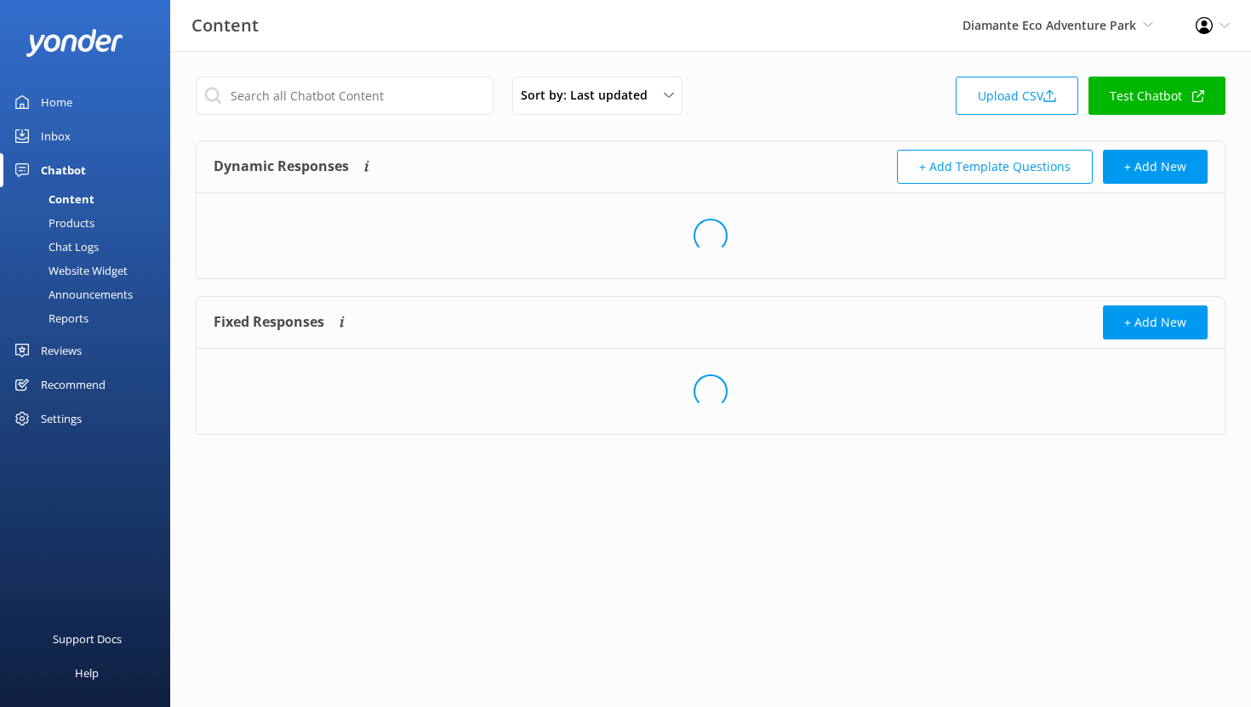
click at [83, 314] on div "Reports" at bounding box center [49, 318] width 78 height 24
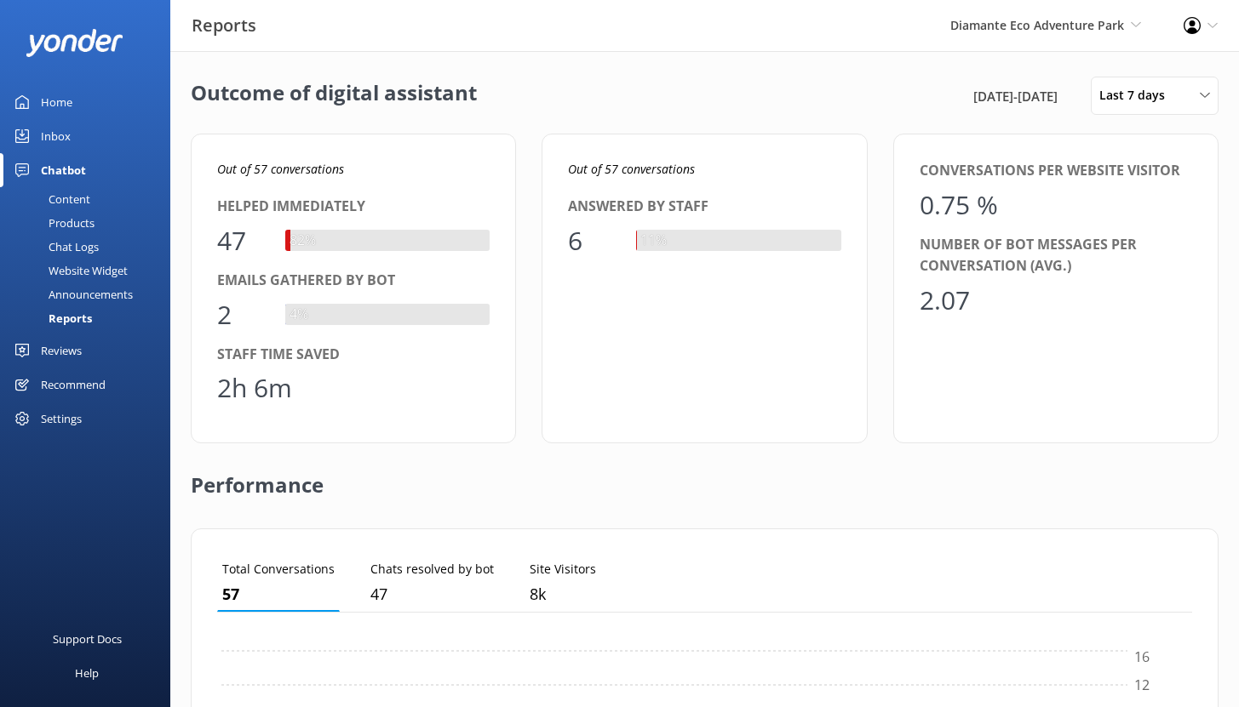
scroll to position [158, 962]
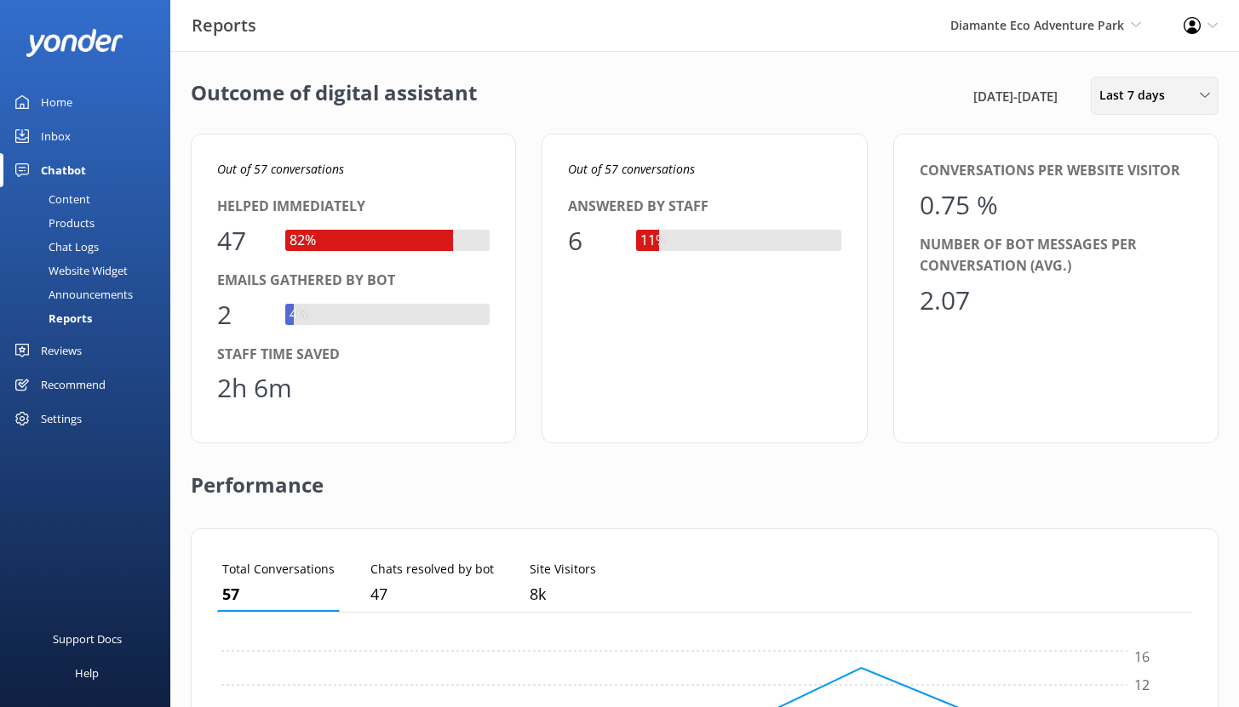
click at [1135, 96] on span "Last 7 days" at bounding box center [1137, 95] width 76 height 19
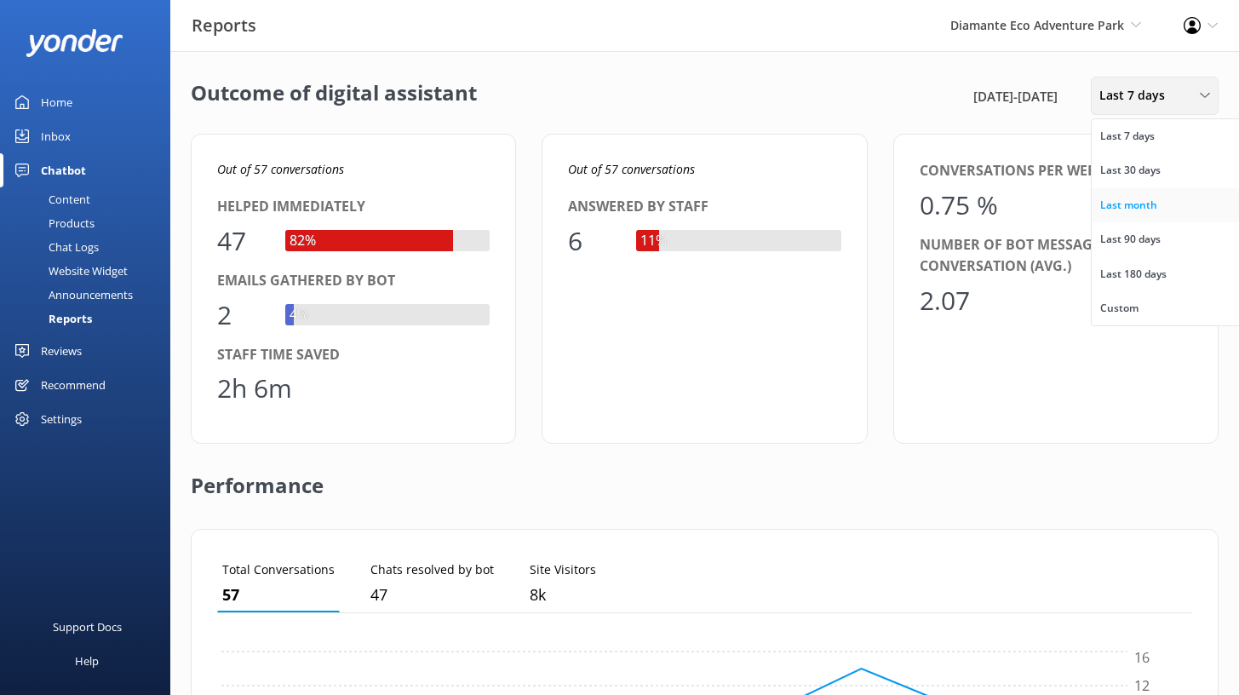
click at [1130, 209] on div "Last month" at bounding box center [1128, 205] width 57 height 17
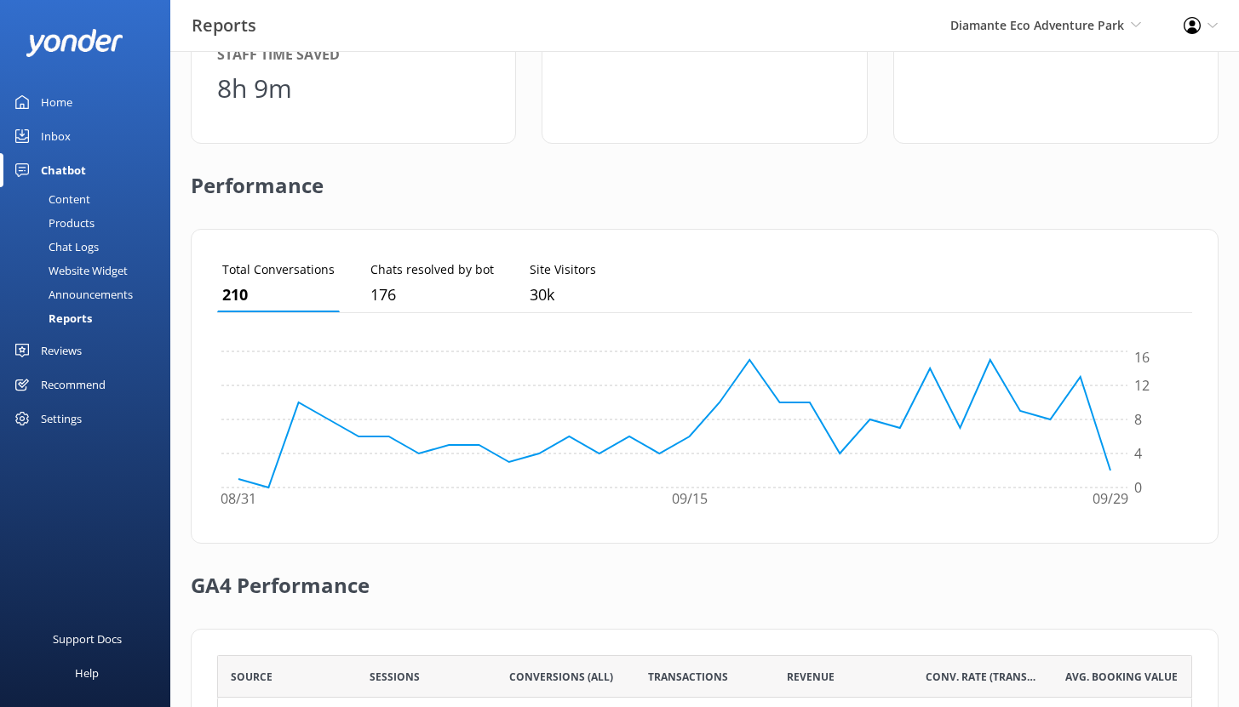
scroll to position [0, 0]
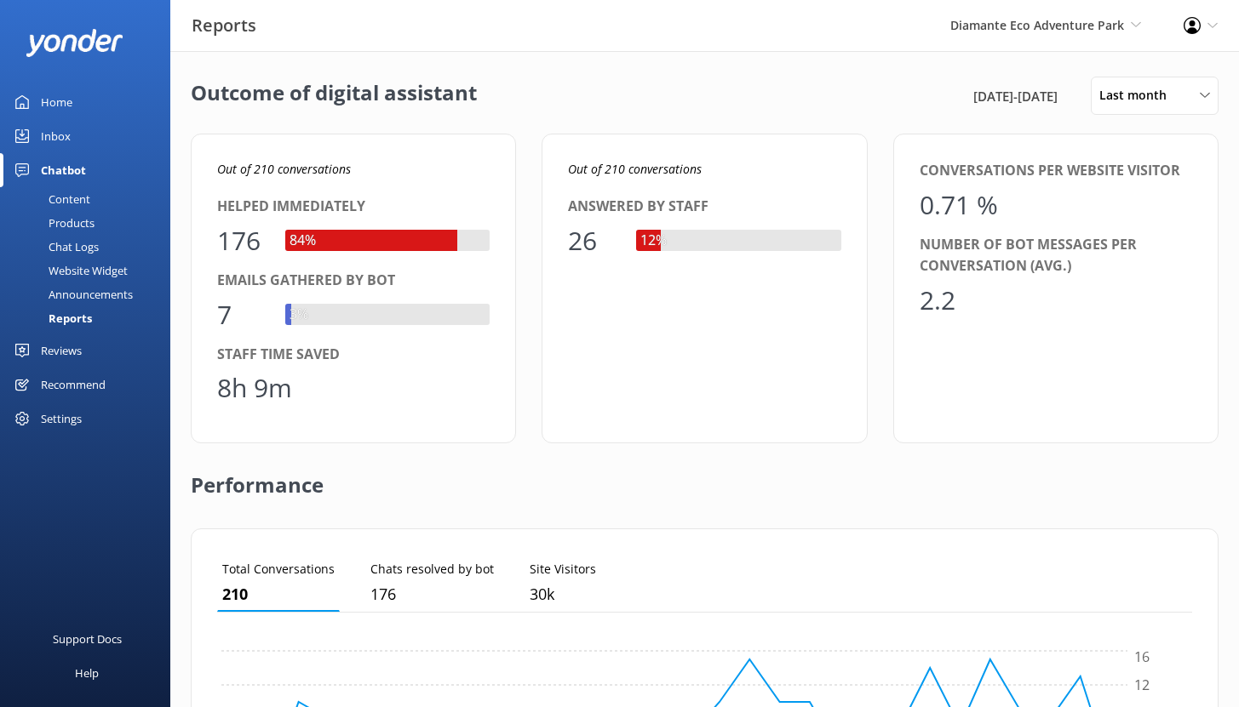
click at [47, 106] on div "Home" at bounding box center [56, 102] width 31 height 34
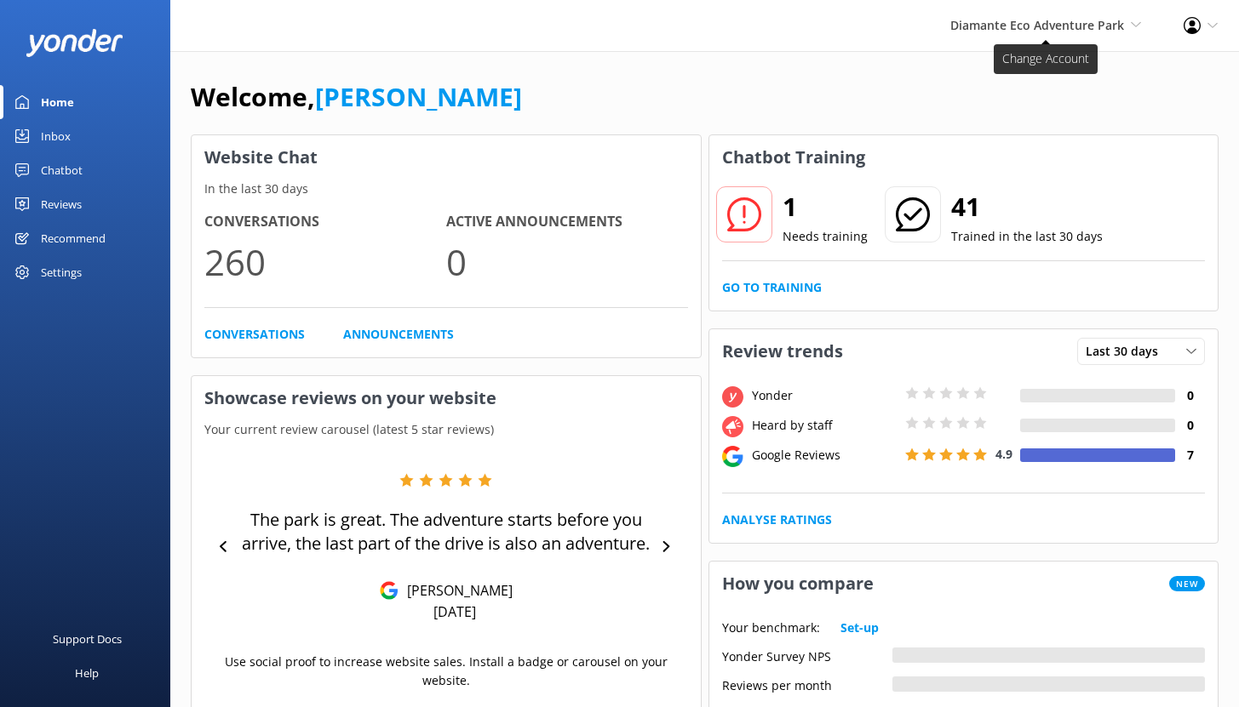
click at [1015, 31] on span "Diamante Eco Adventure Park" at bounding box center [1037, 25] width 174 height 16
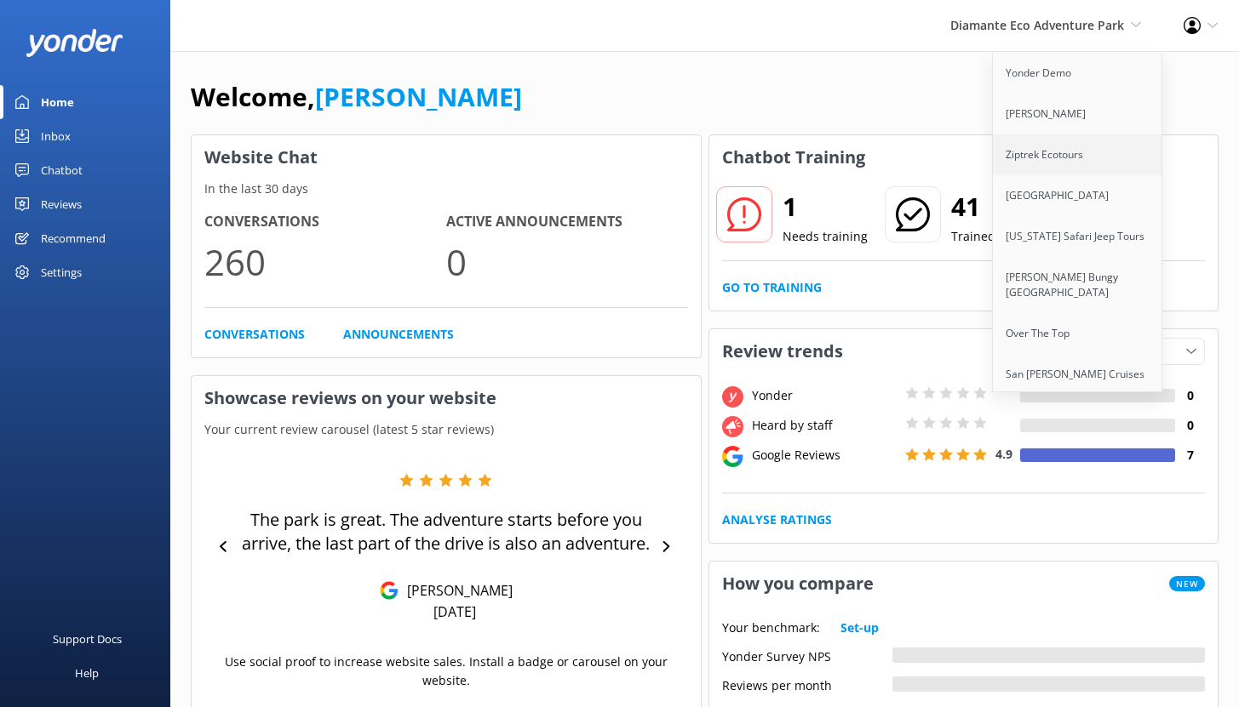
click at [1042, 141] on link "Ziptrek Ecotours" at bounding box center [1078, 155] width 170 height 41
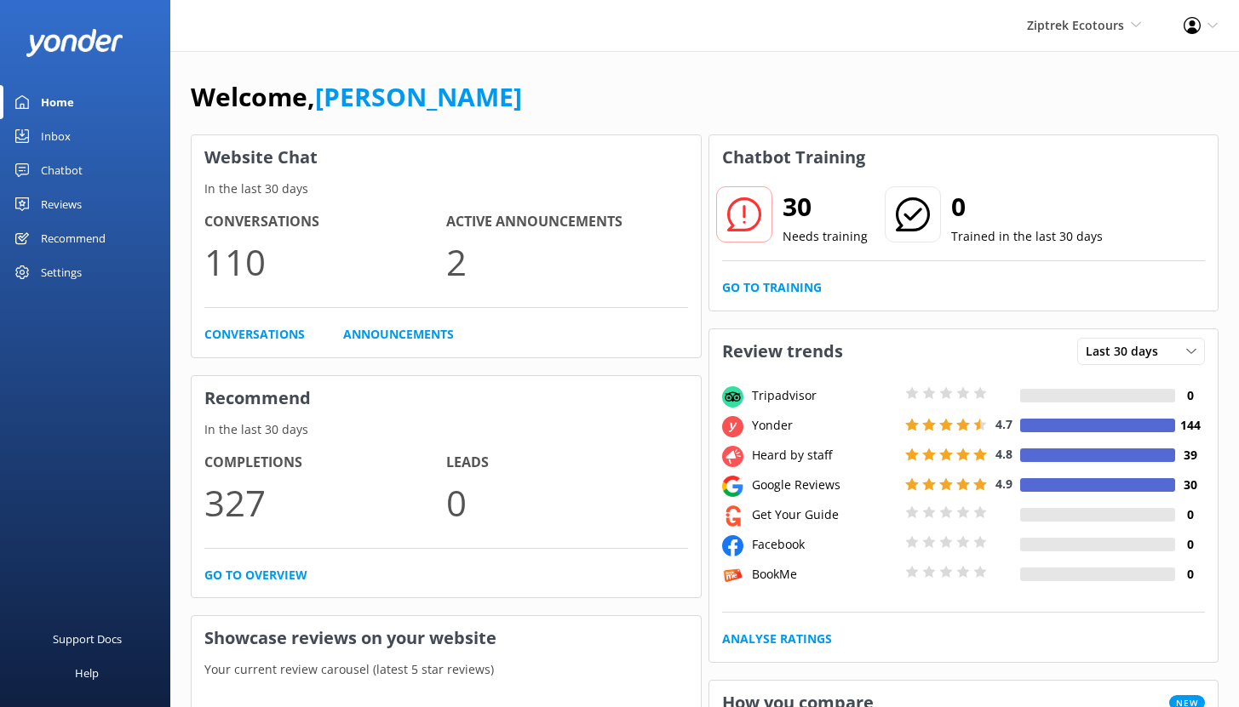
click at [54, 132] on div "Inbox" at bounding box center [56, 136] width 30 height 34
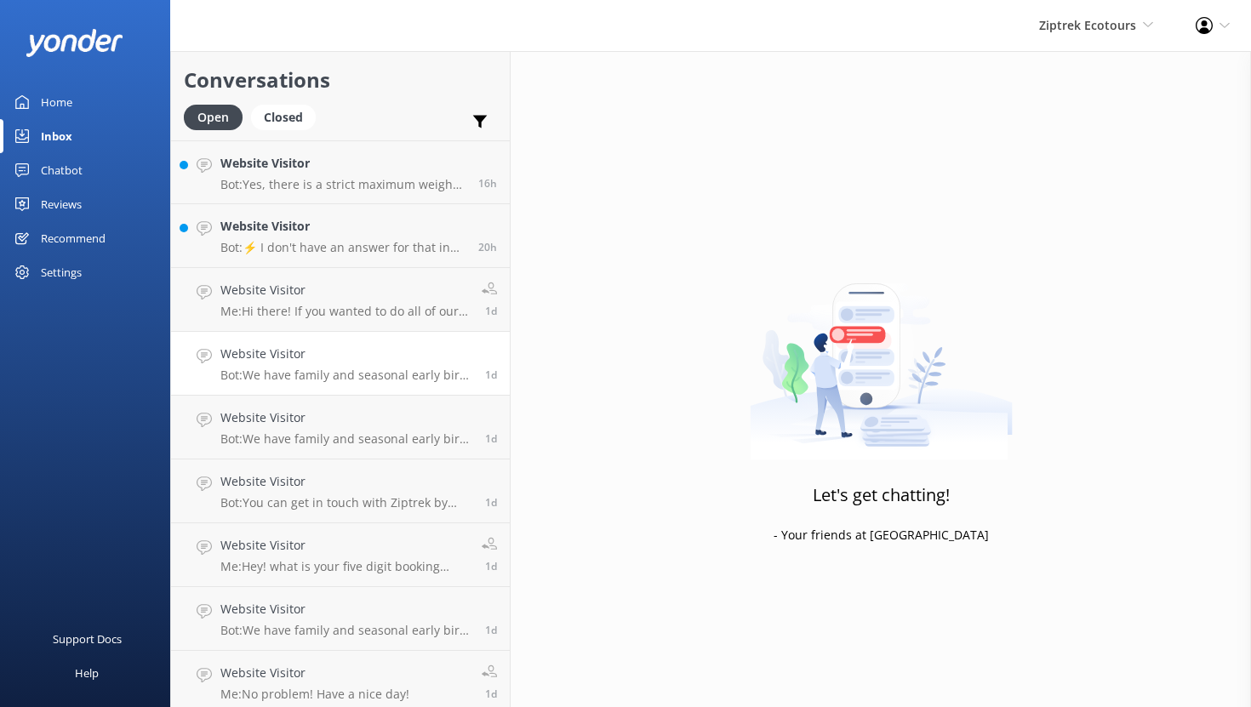
click at [345, 371] on p "Bot: We have family and seasonal early bird discounts available, which change t…" at bounding box center [346, 375] width 252 height 15
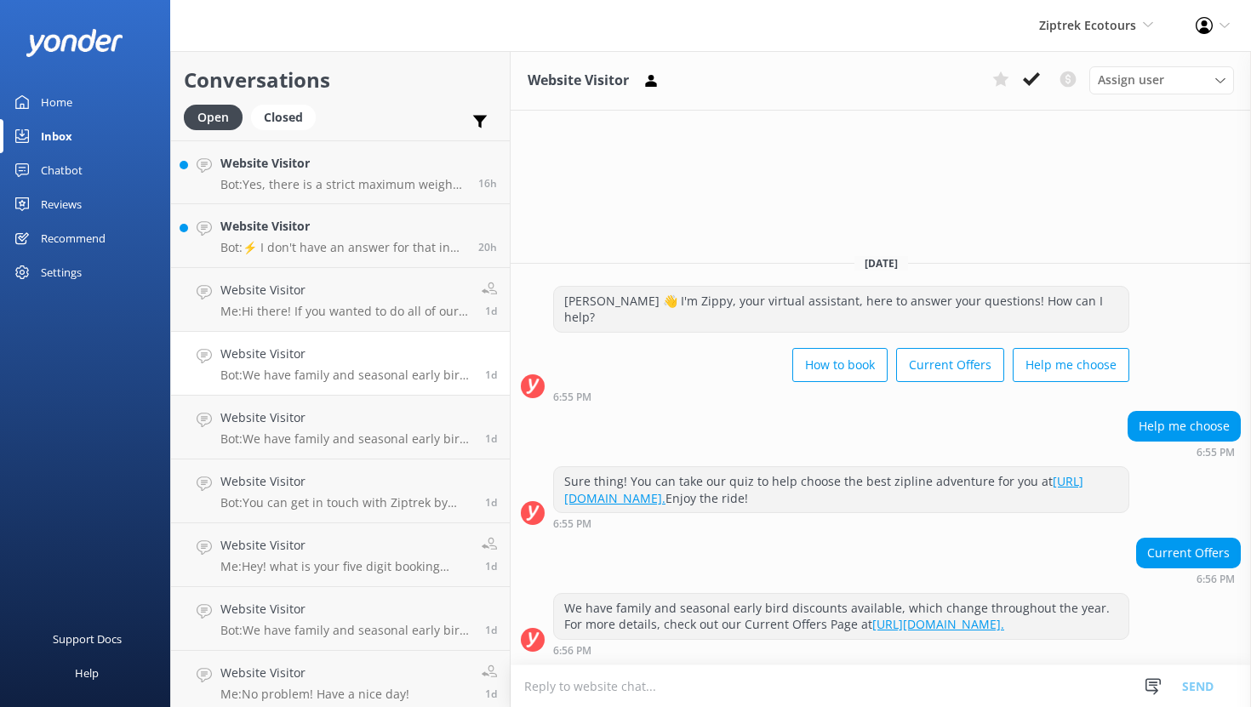
click at [67, 94] on div "Home" at bounding box center [56, 102] width 31 height 34
